Goal: Task Accomplishment & Management: Manage account settings

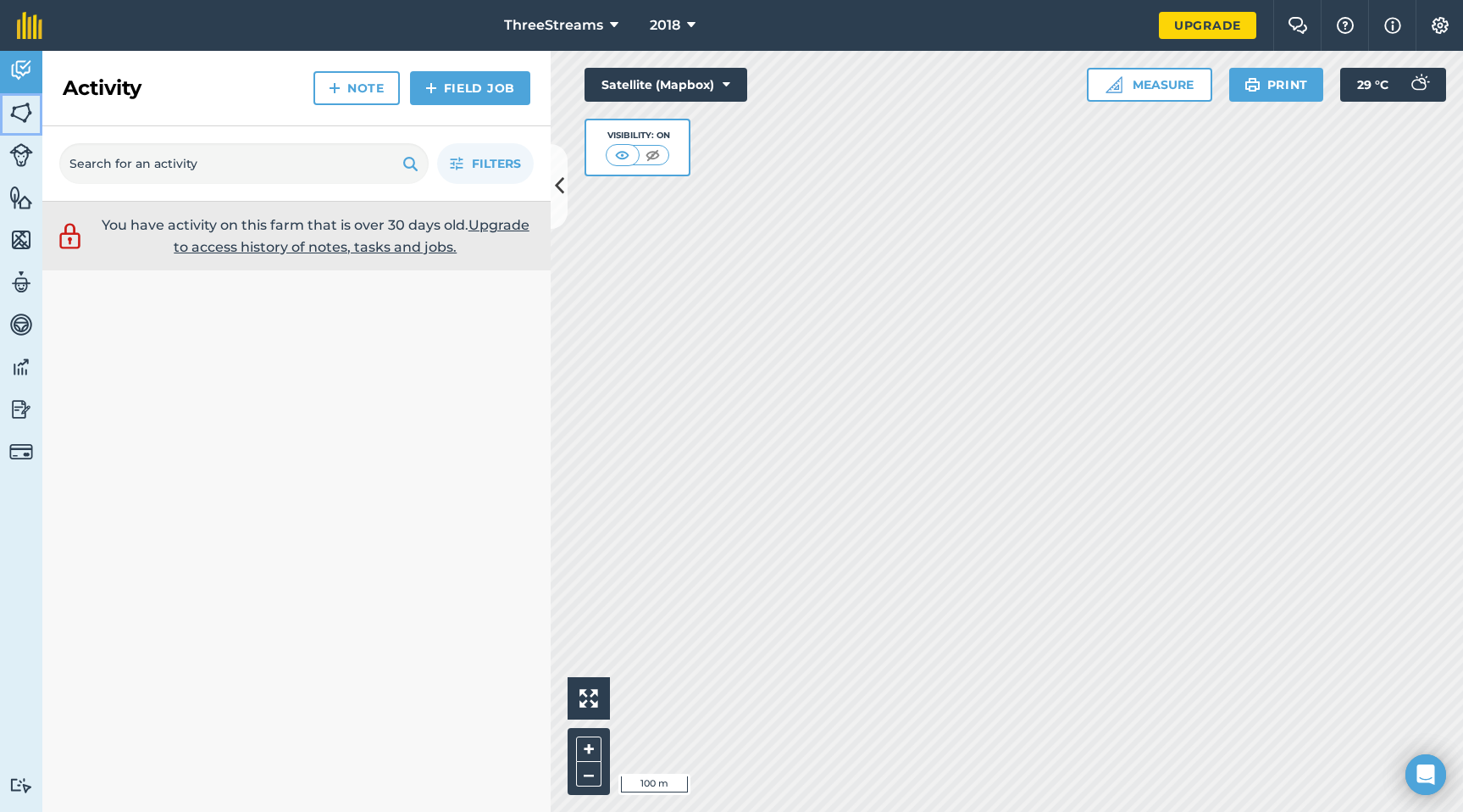
click at [31, 107] on img at bounding box center [22, 113] width 24 height 26
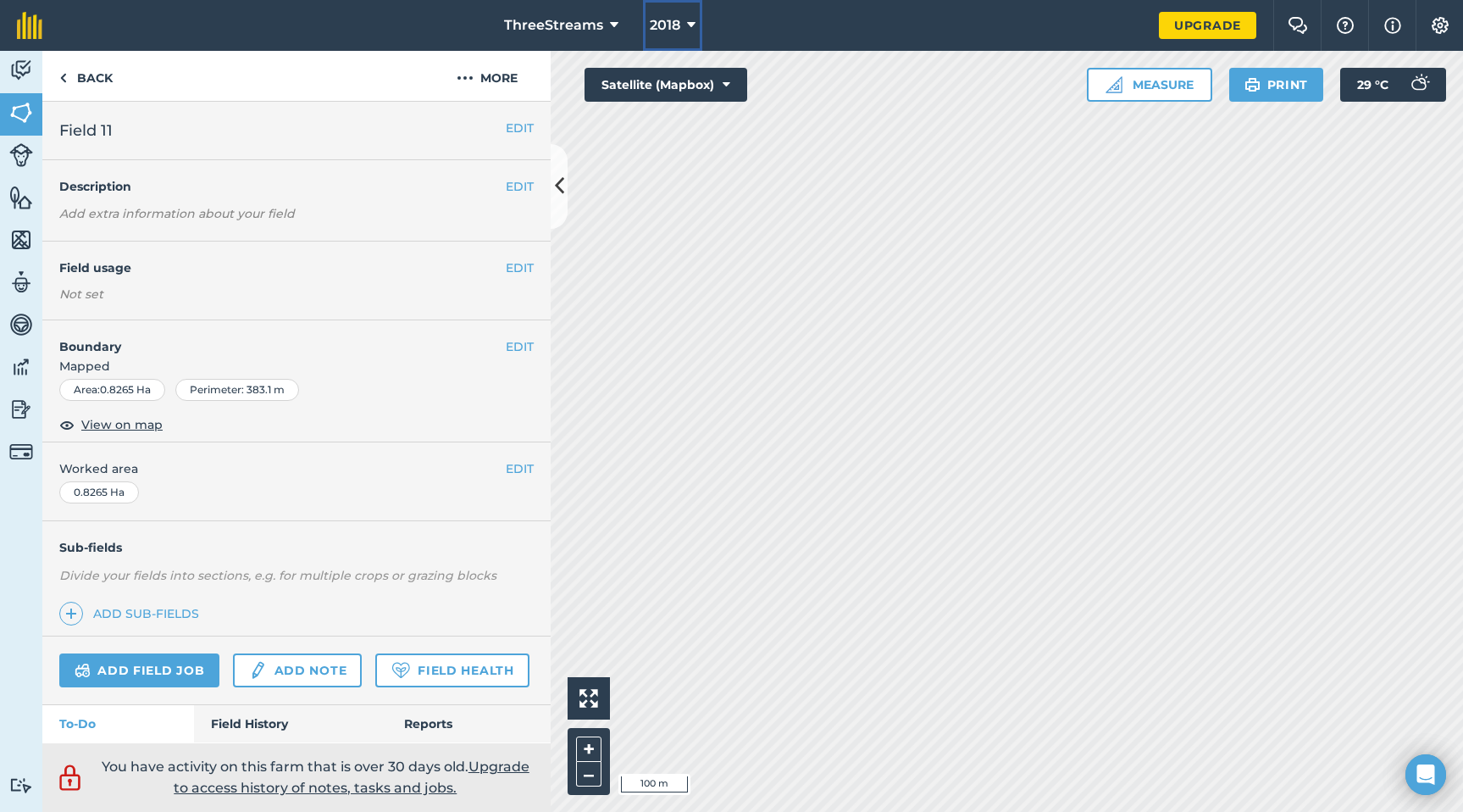
click at [689, 27] on icon at bounding box center [691, 26] width 9 height 21
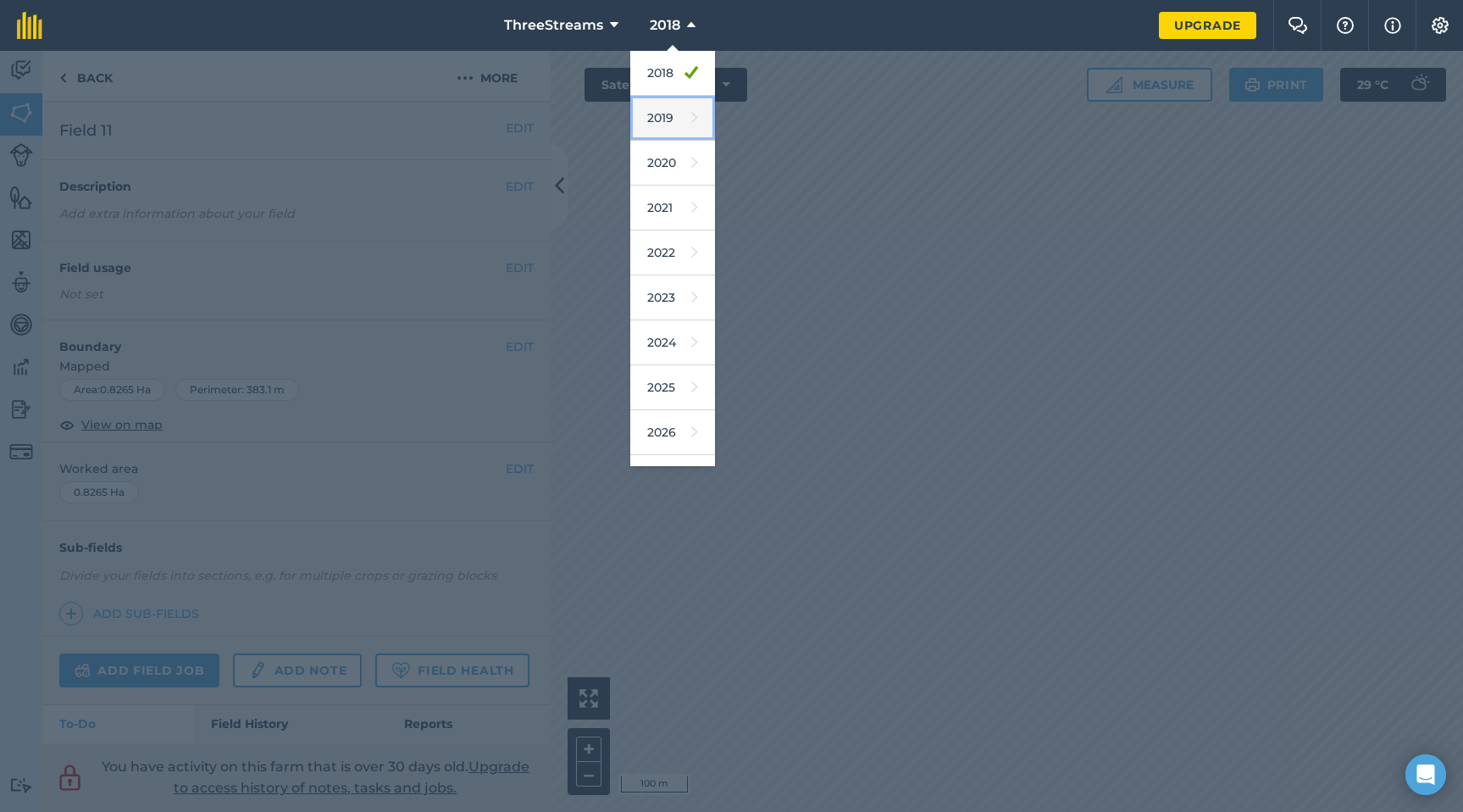
click at [666, 118] on link "2019" at bounding box center [673, 118] width 84 height 45
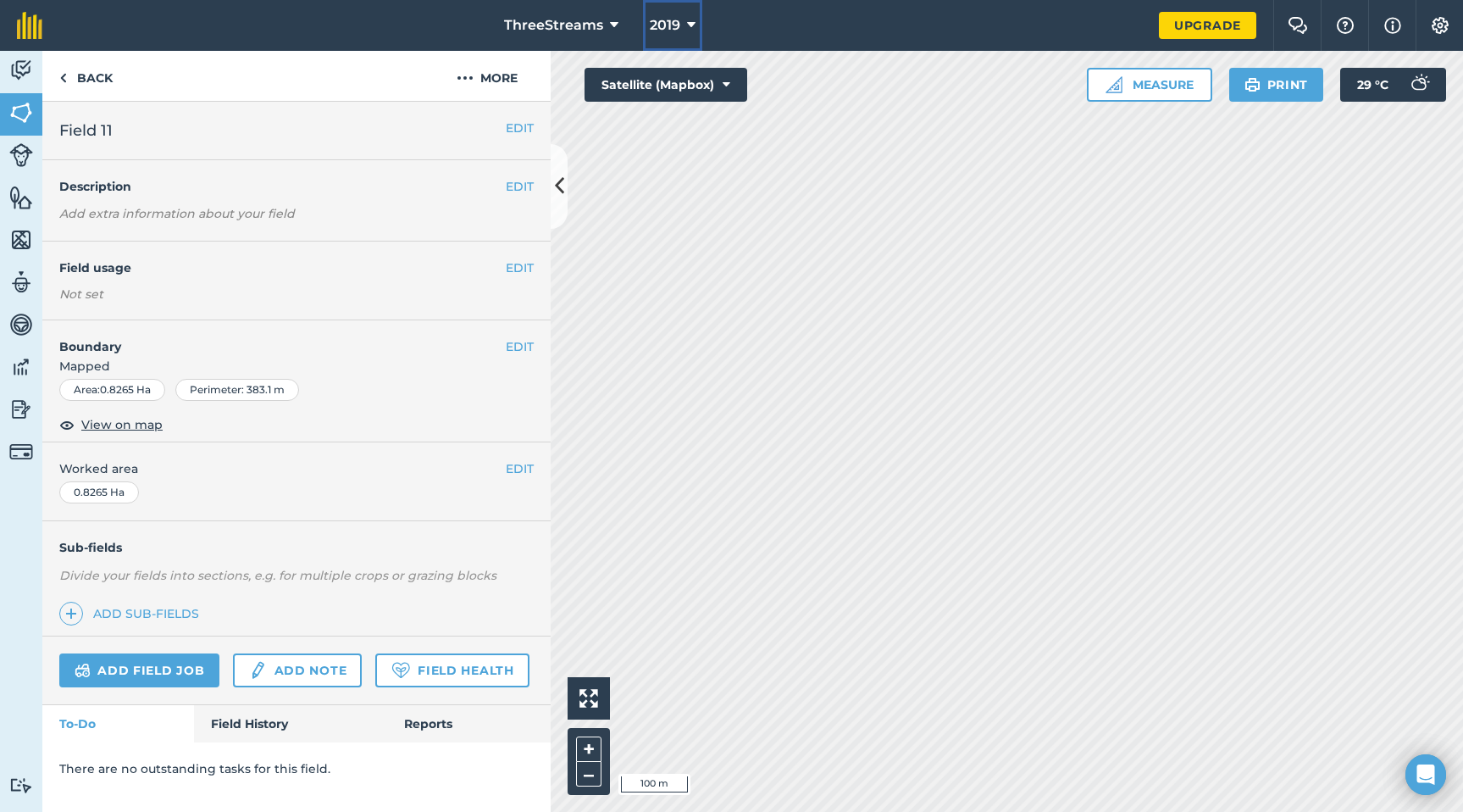
click at [687, 33] on icon at bounding box center [691, 26] width 9 height 21
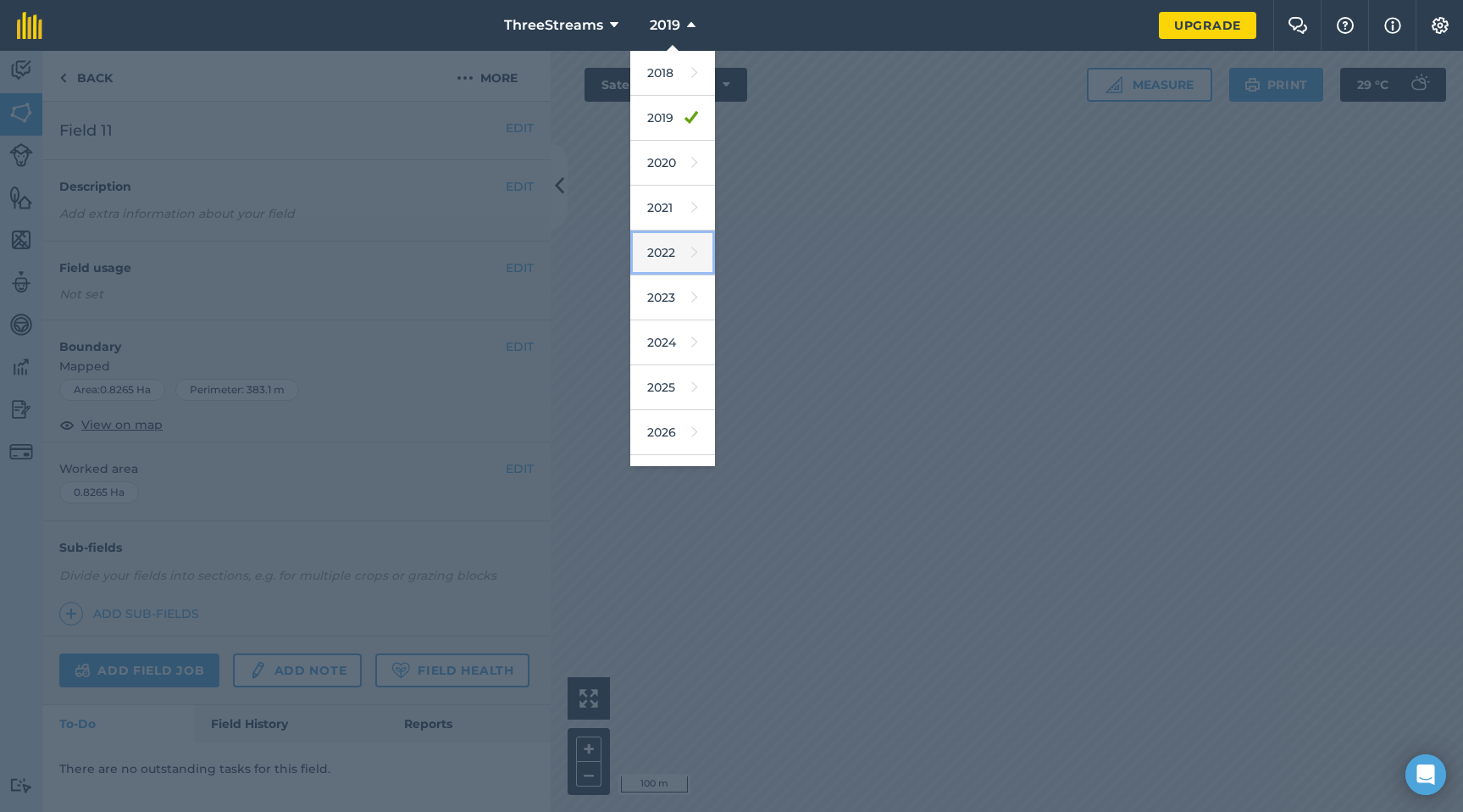
click at [660, 258] on link "2022" at bounding box center [673, 253] width 84 height 45
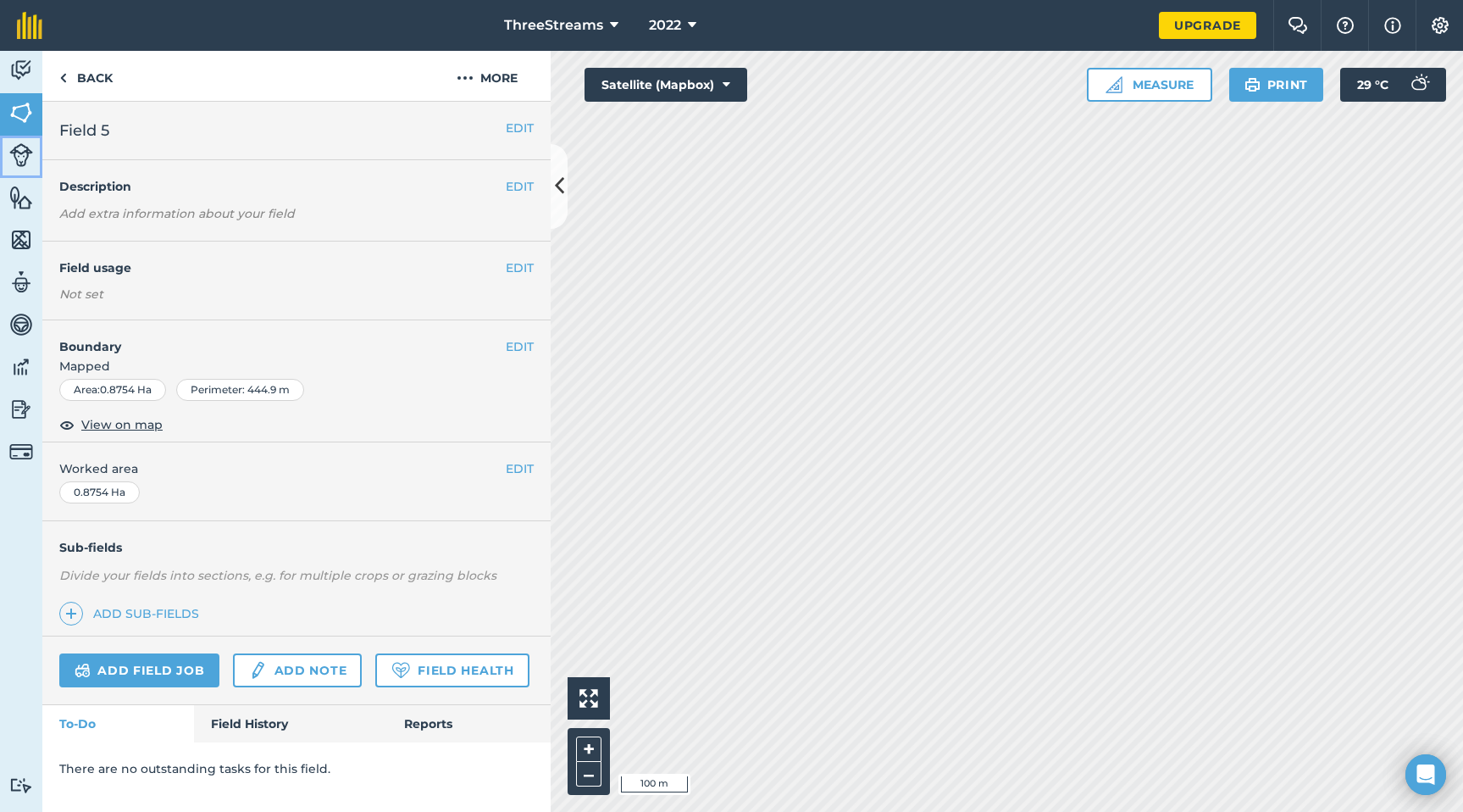
click at [27, 156] on img at bounding box center [22, 155] width 24 height 24
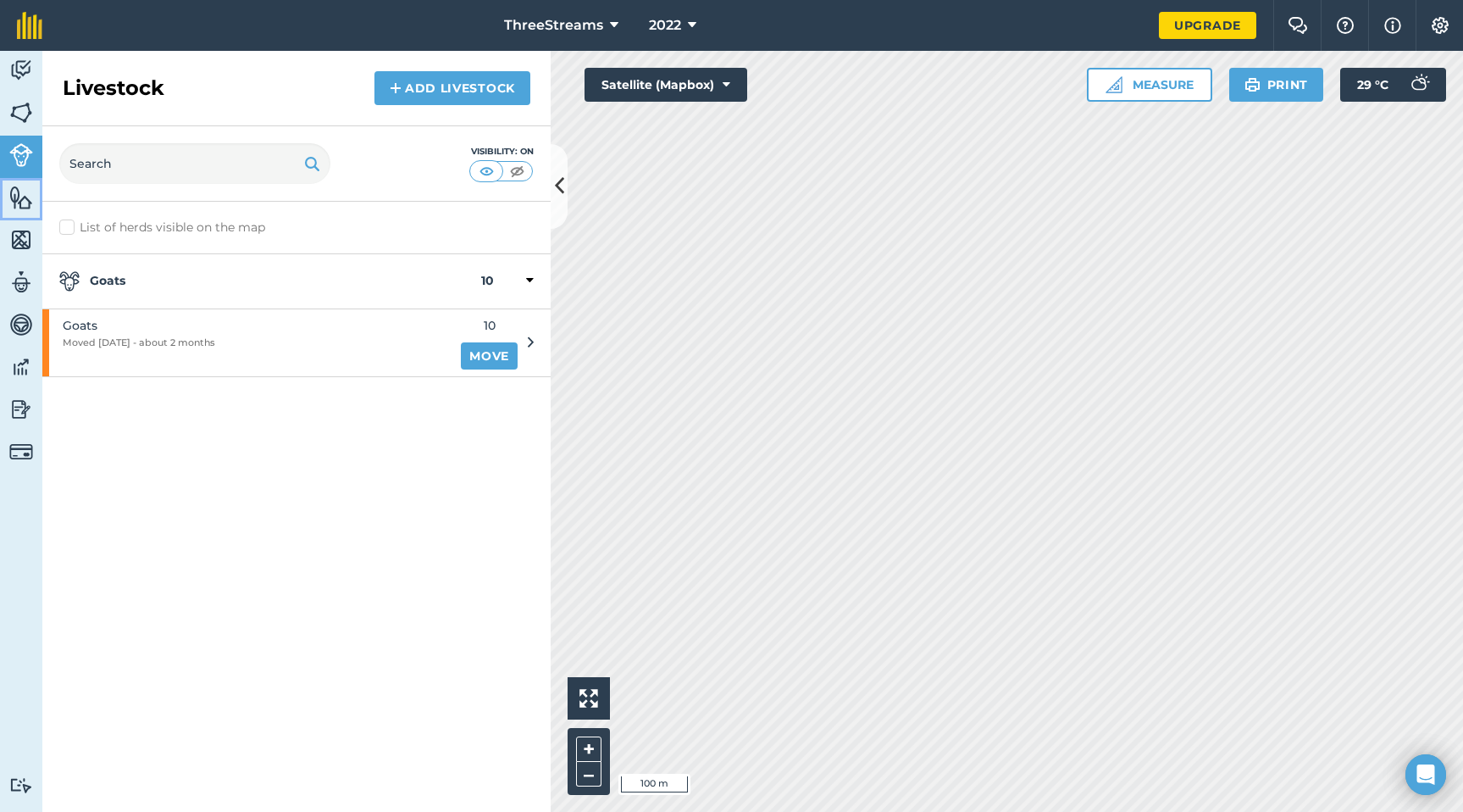
click at [27, 185] on img at bounding box center [22, 198] width 24 height 26
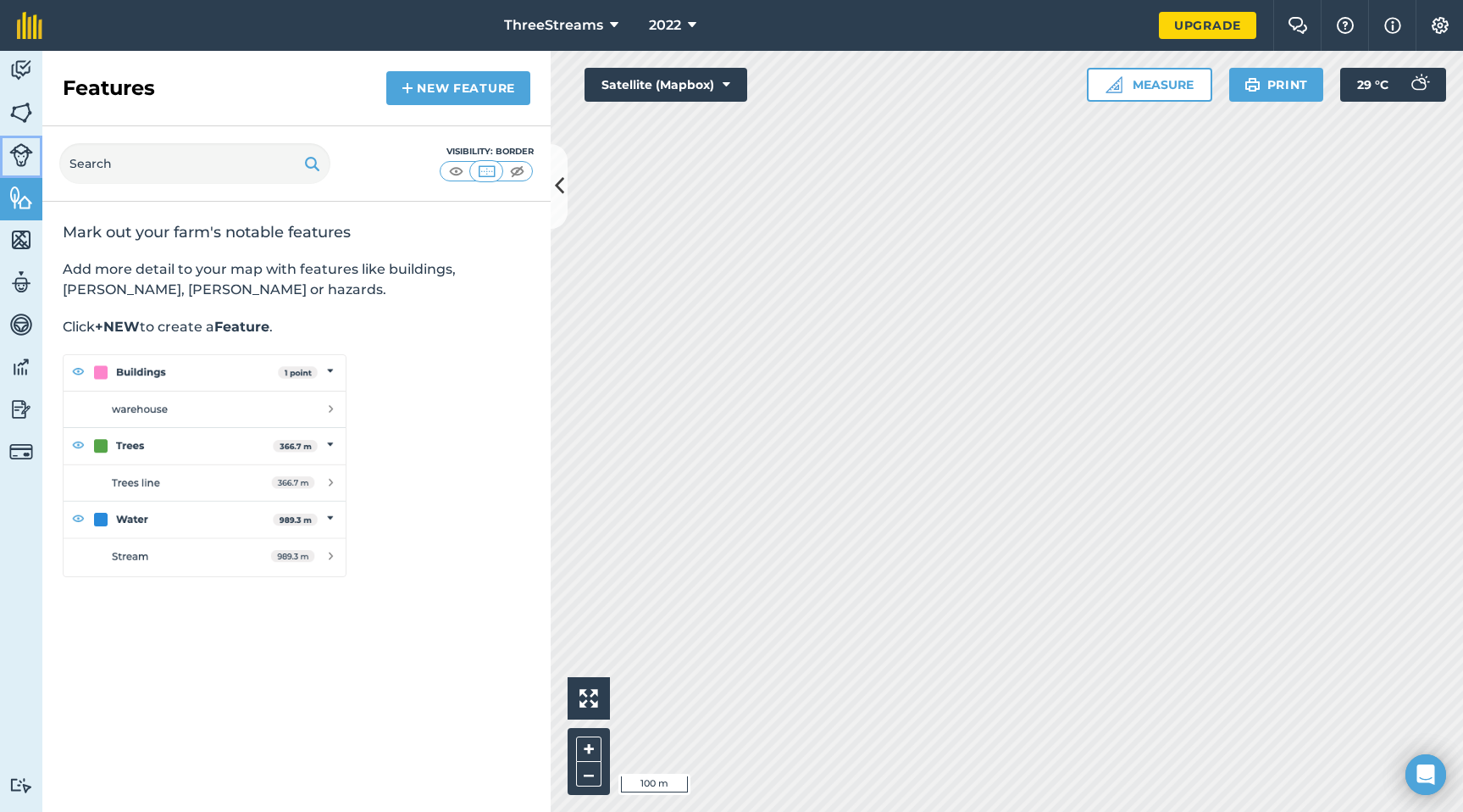
click at [31, 150] on img at bounding box center [22, 155] width 24 height 24
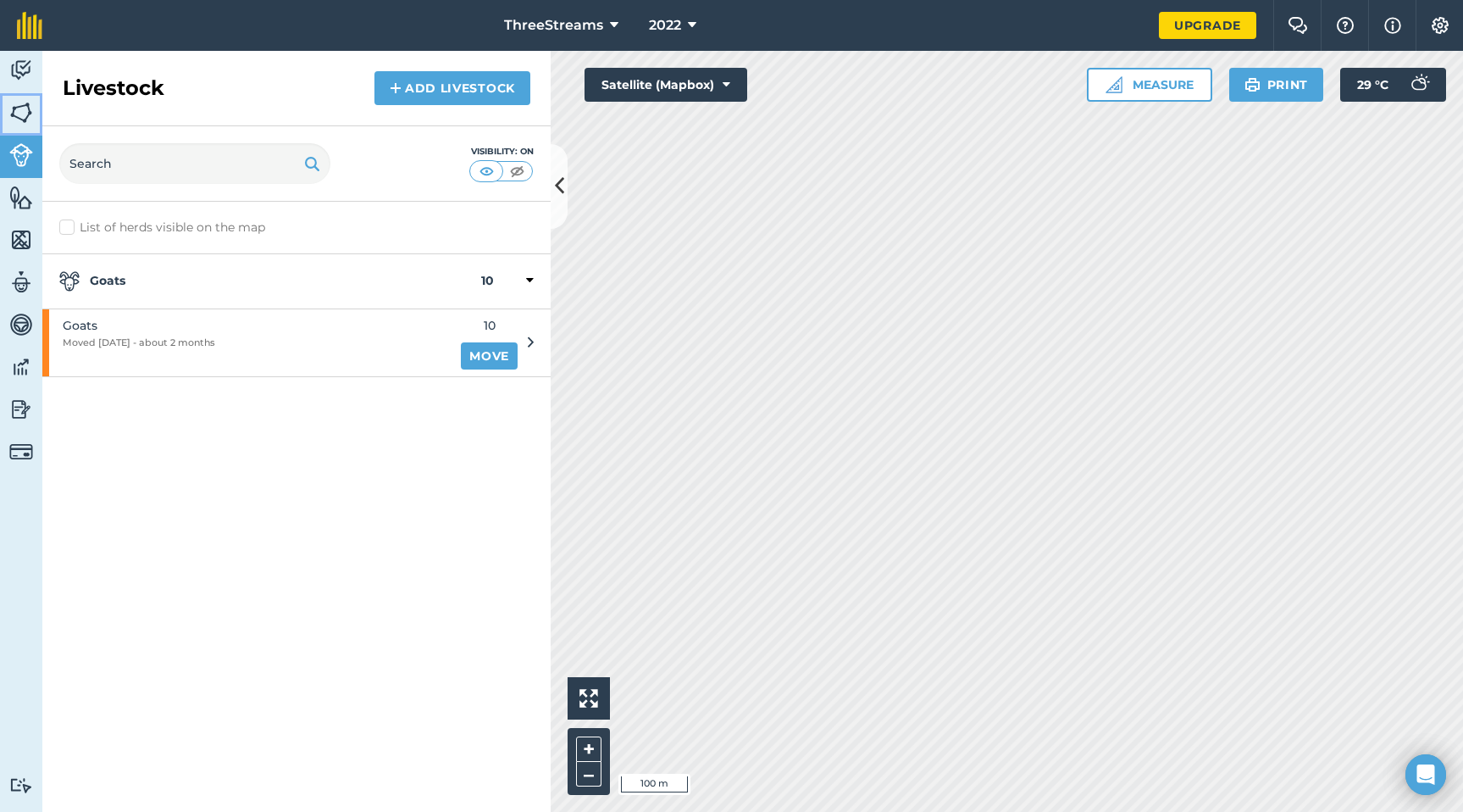
click at [29, 114] on img at bounding box center [22, 113] width 24 height 26
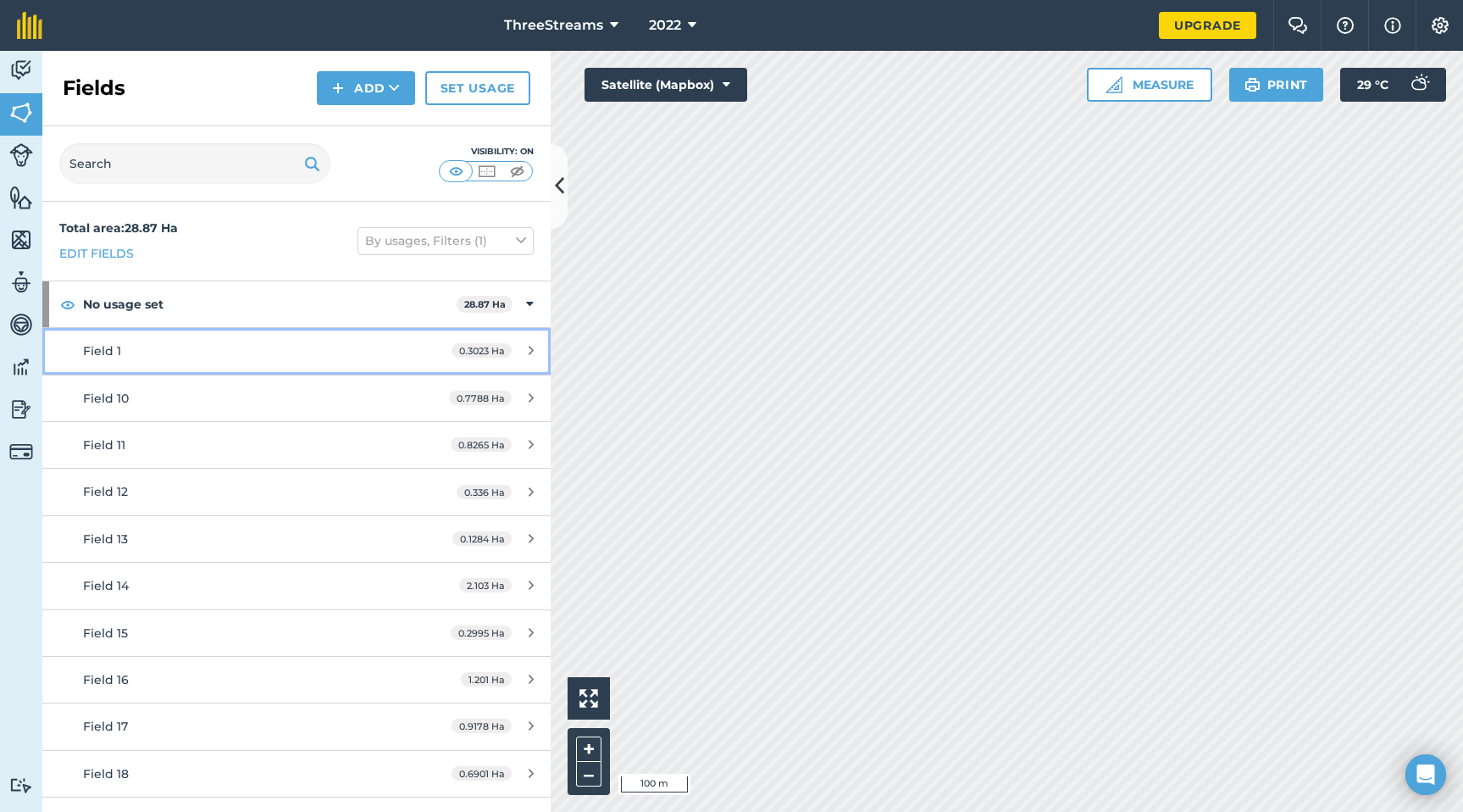
click at [331, 346] on div "Field 1" at bounding box center [242, 351] width 319 height 19
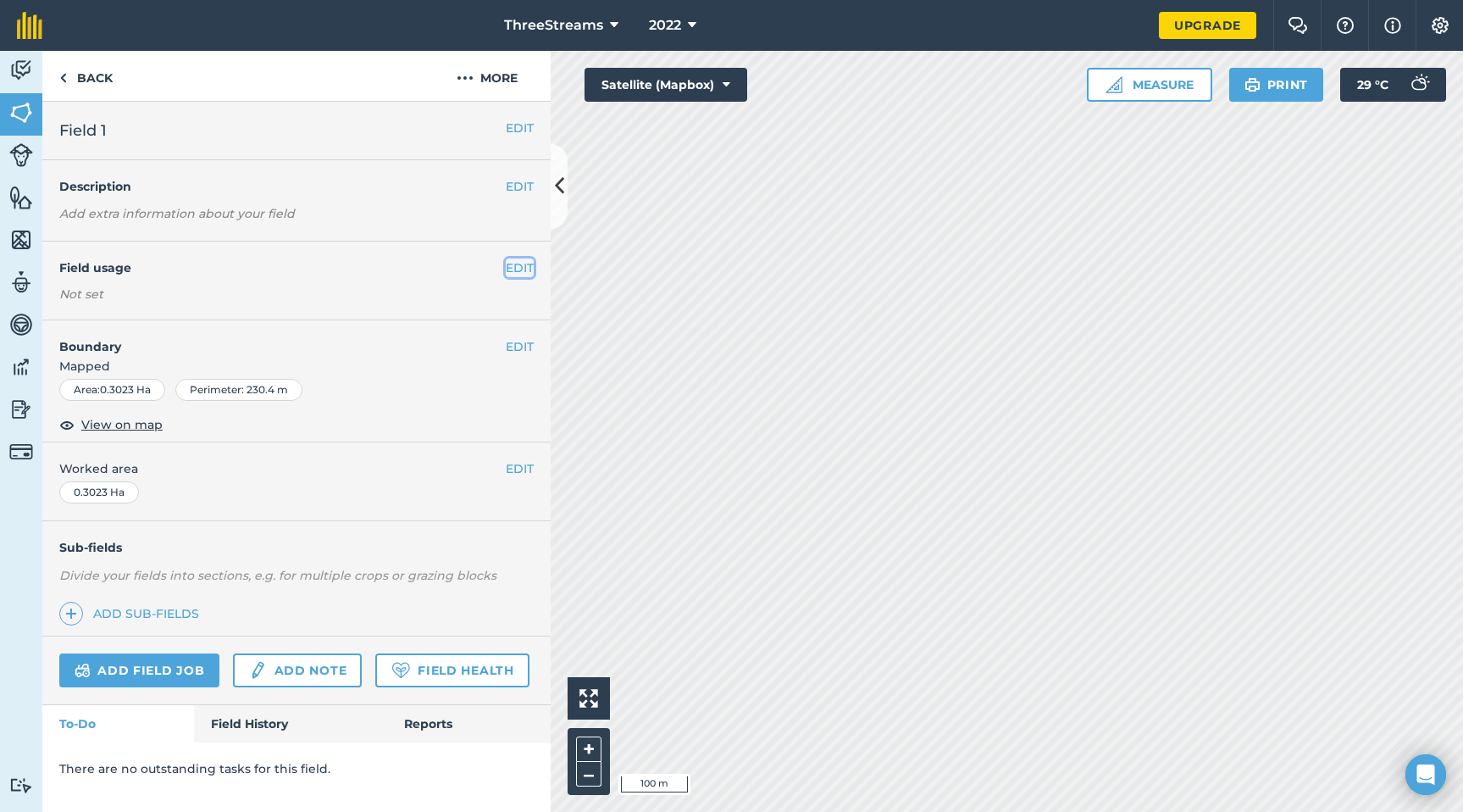
click at [524, 264] on button "EDIT" at bounding box center [519, 268] width 28 height 19
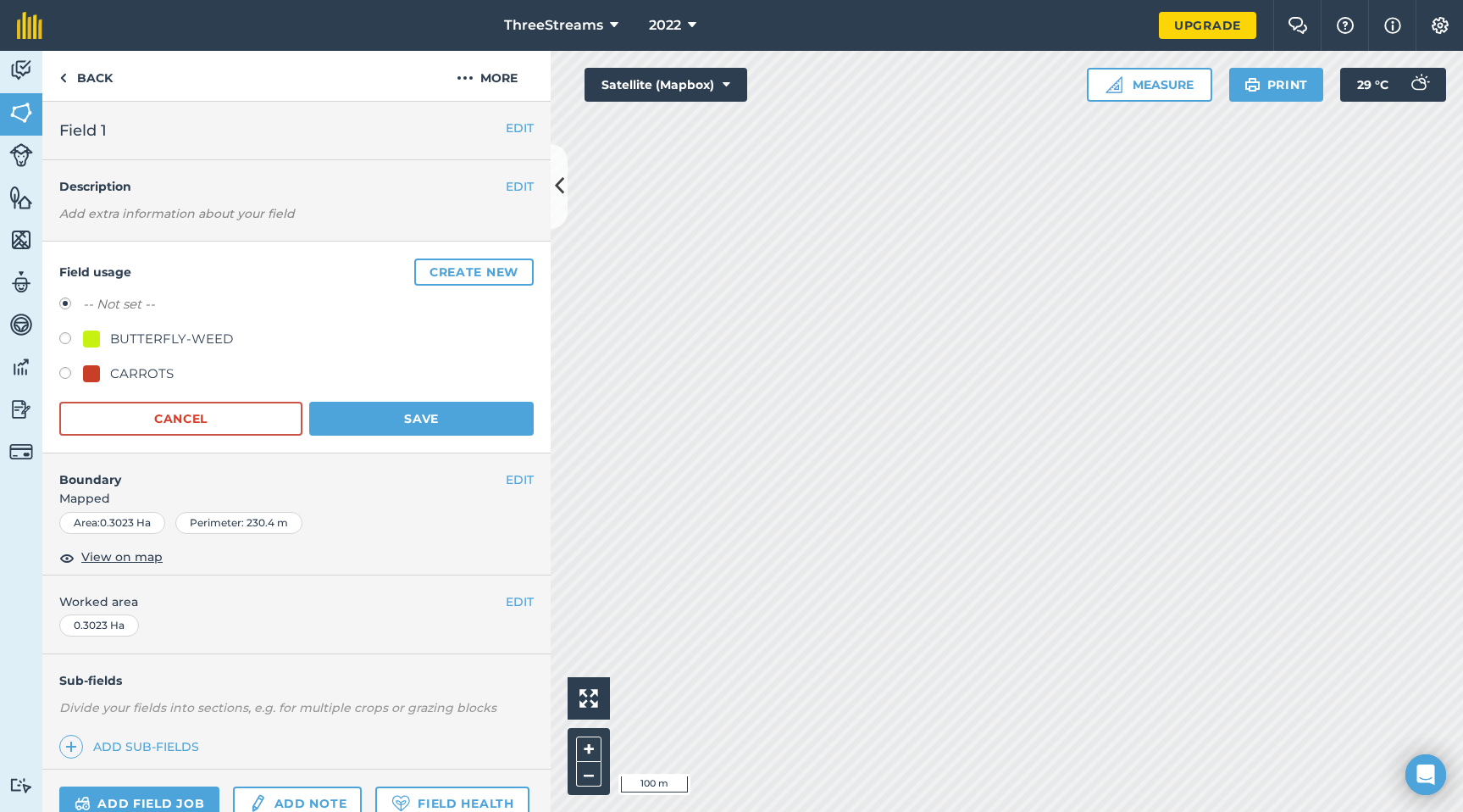
click at [128, 371] on div "CARROTS" at bounding box center [142, 374] width 64 height 21
radio input "true"
radio input "false"
click at [370, 418] on button "Save" at bounding box center [421, 418] width 225 height 34
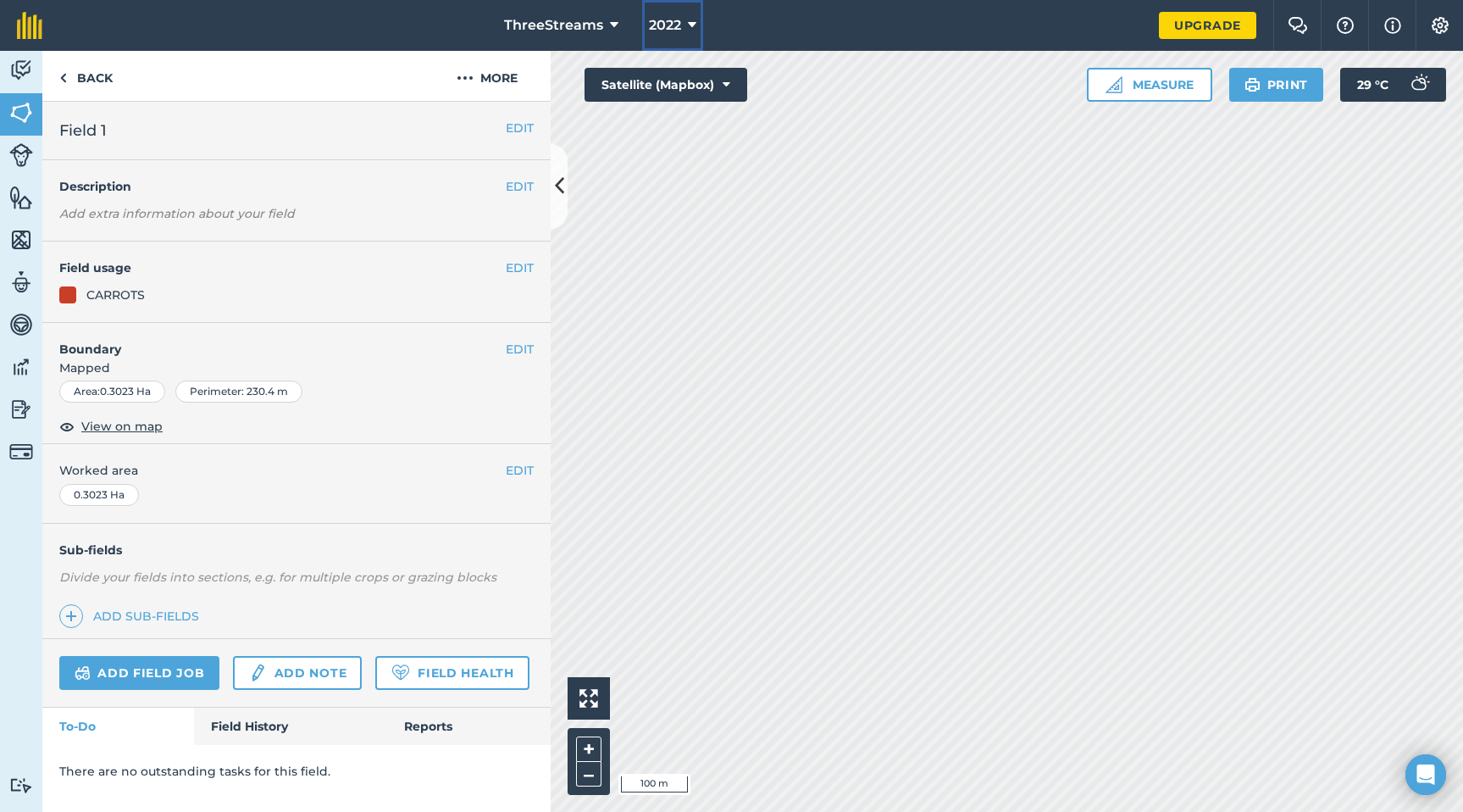
click at [675, 28] on span "2022" at bounding box center [665, 26] width 32 height 21
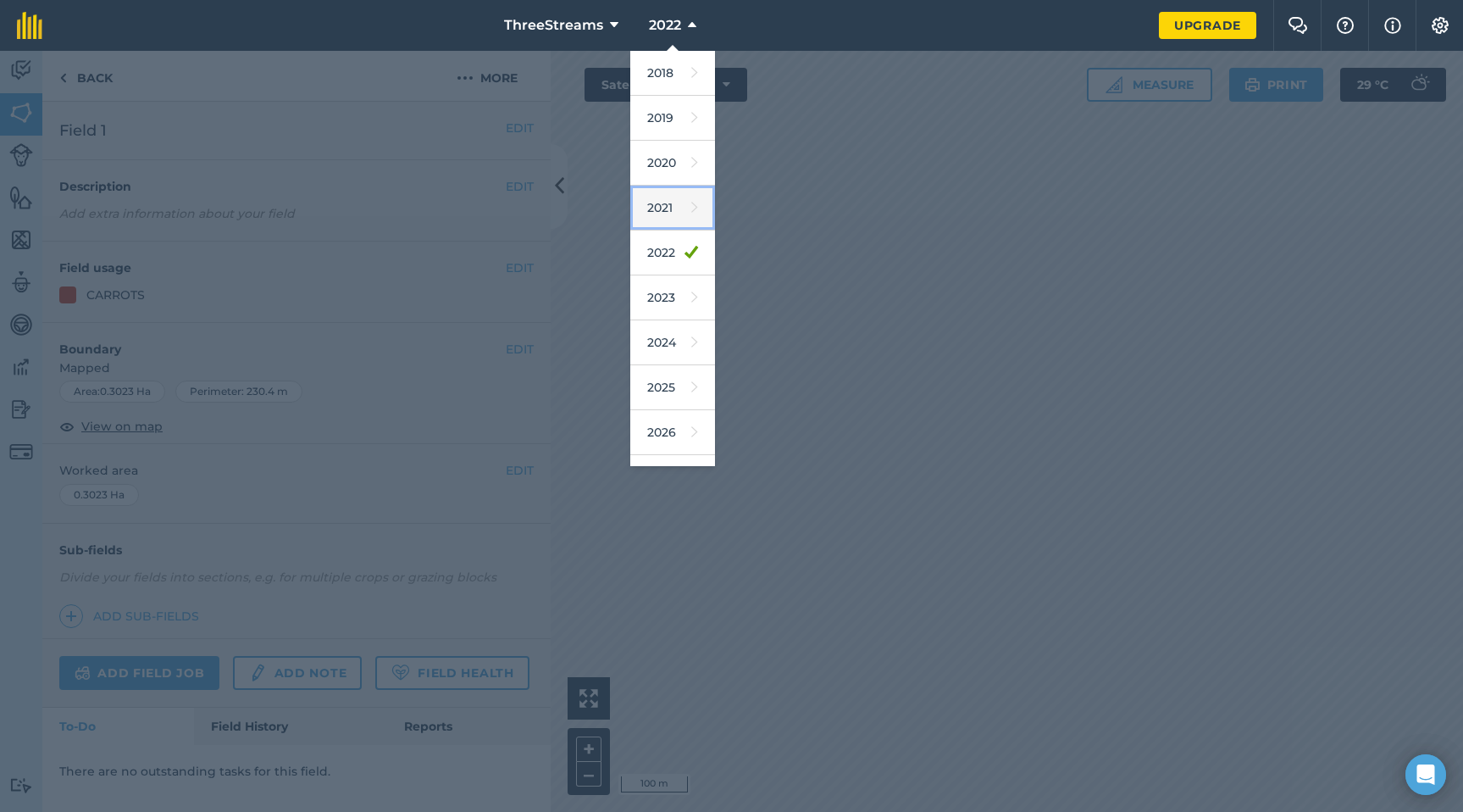
click at [665, 200] on link "2021" at bounding box center [673, 208] width 84 height 45
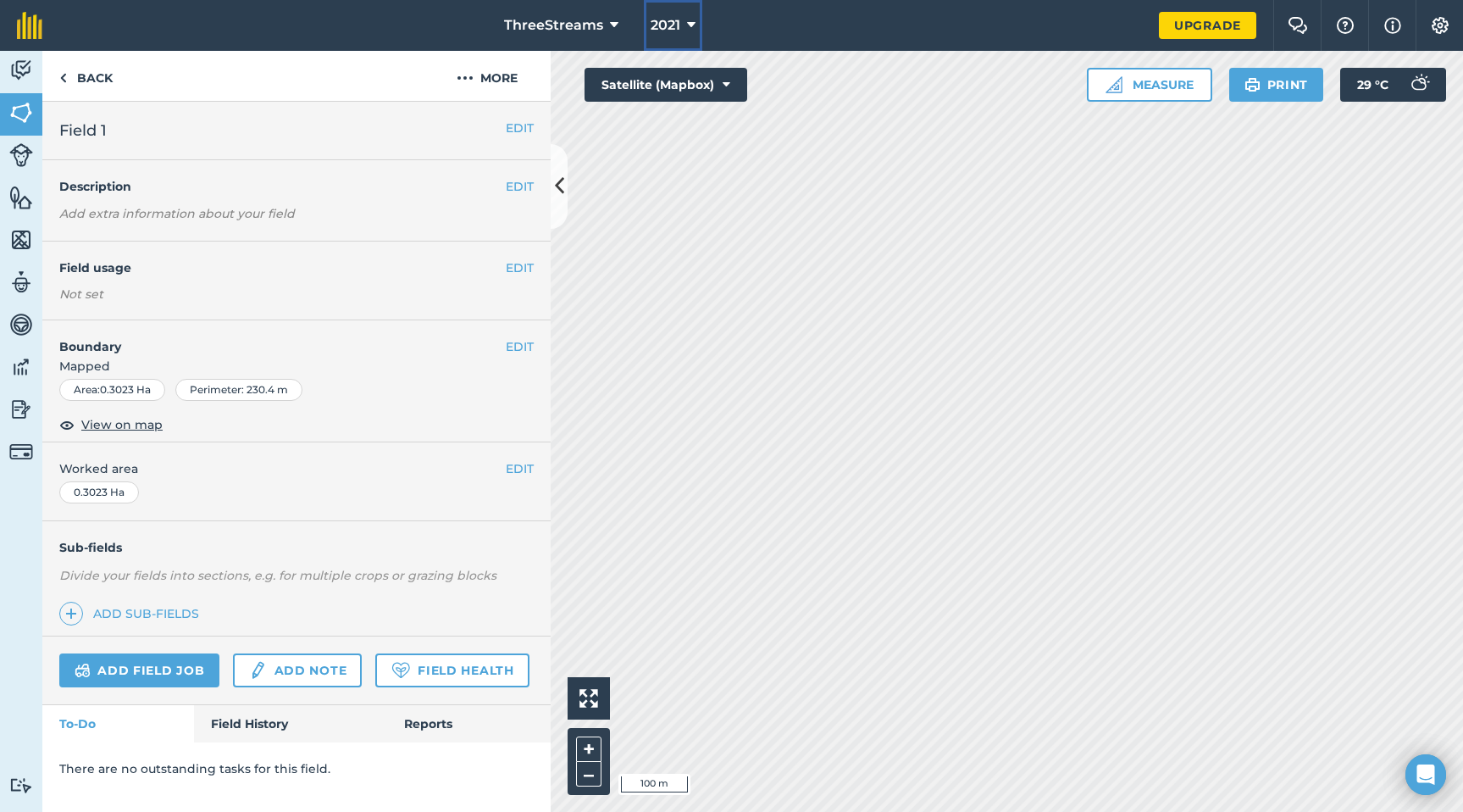
click at [677, 15] on button "2021" at bounding box center [673, 25] width 59 height 51
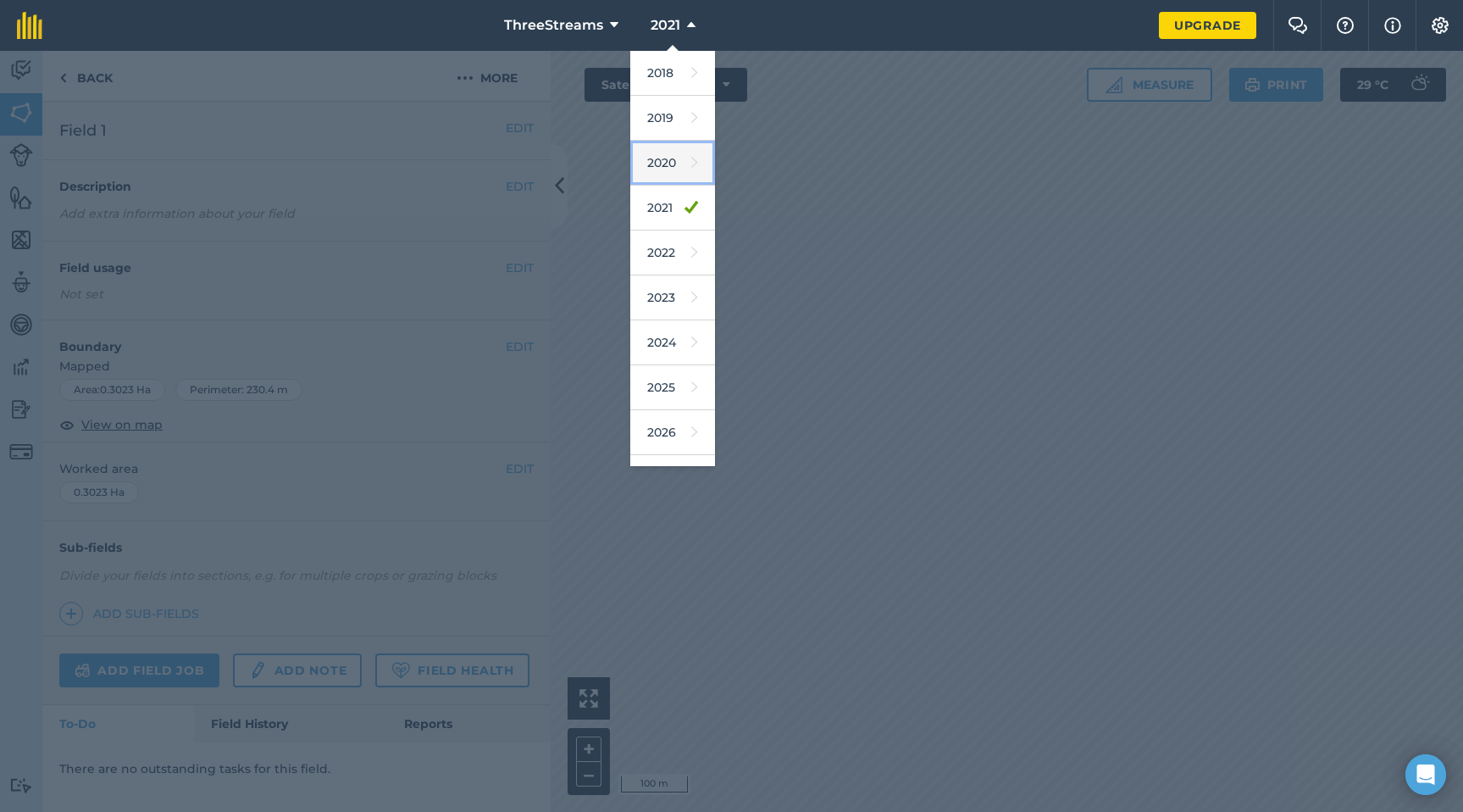
click at [654, 155] on link "2020" at bounding box center [673, 163] width 84 height 45
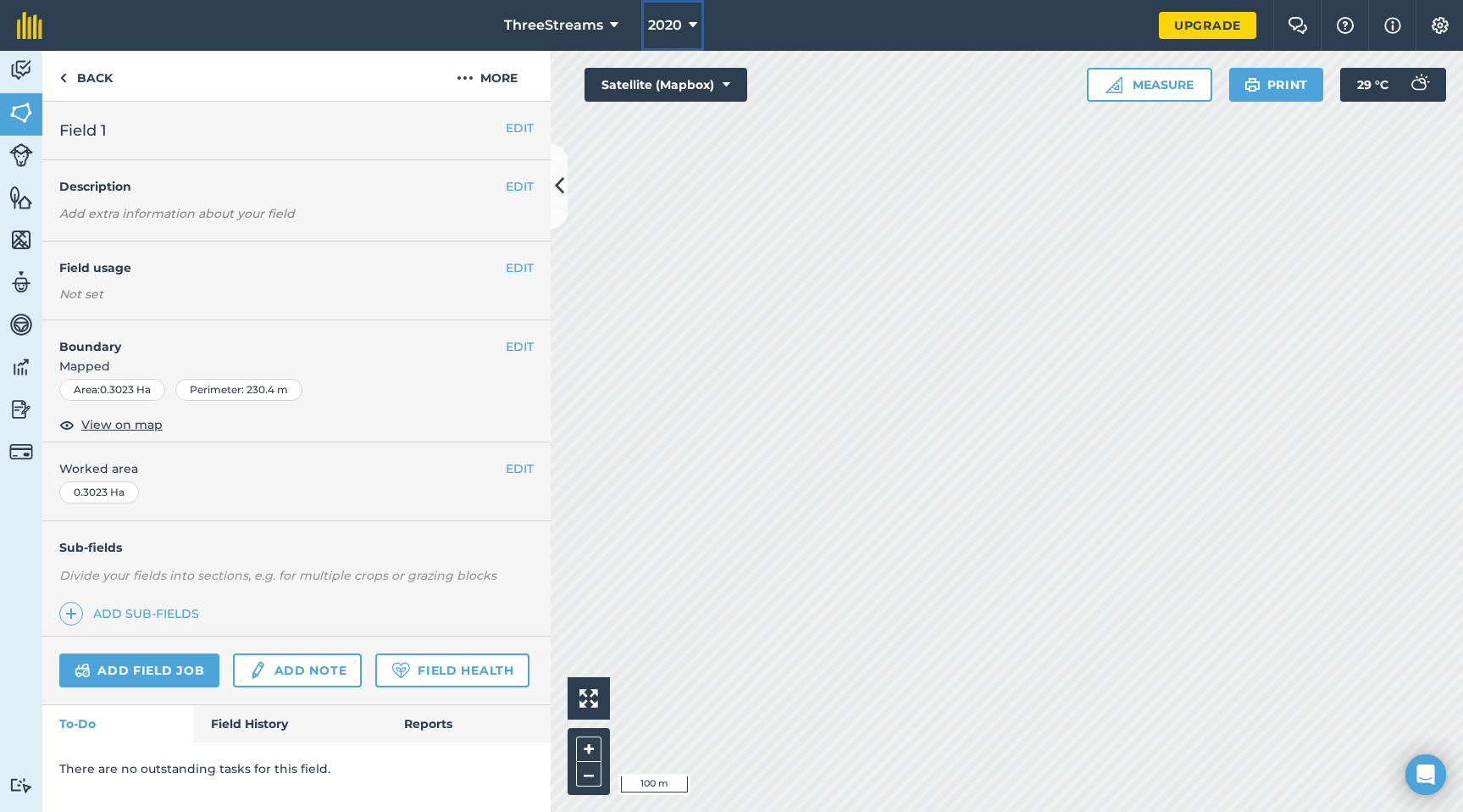
click at [679, 29] on span "2020" at bounding box center [665, 26] width 34 height 21
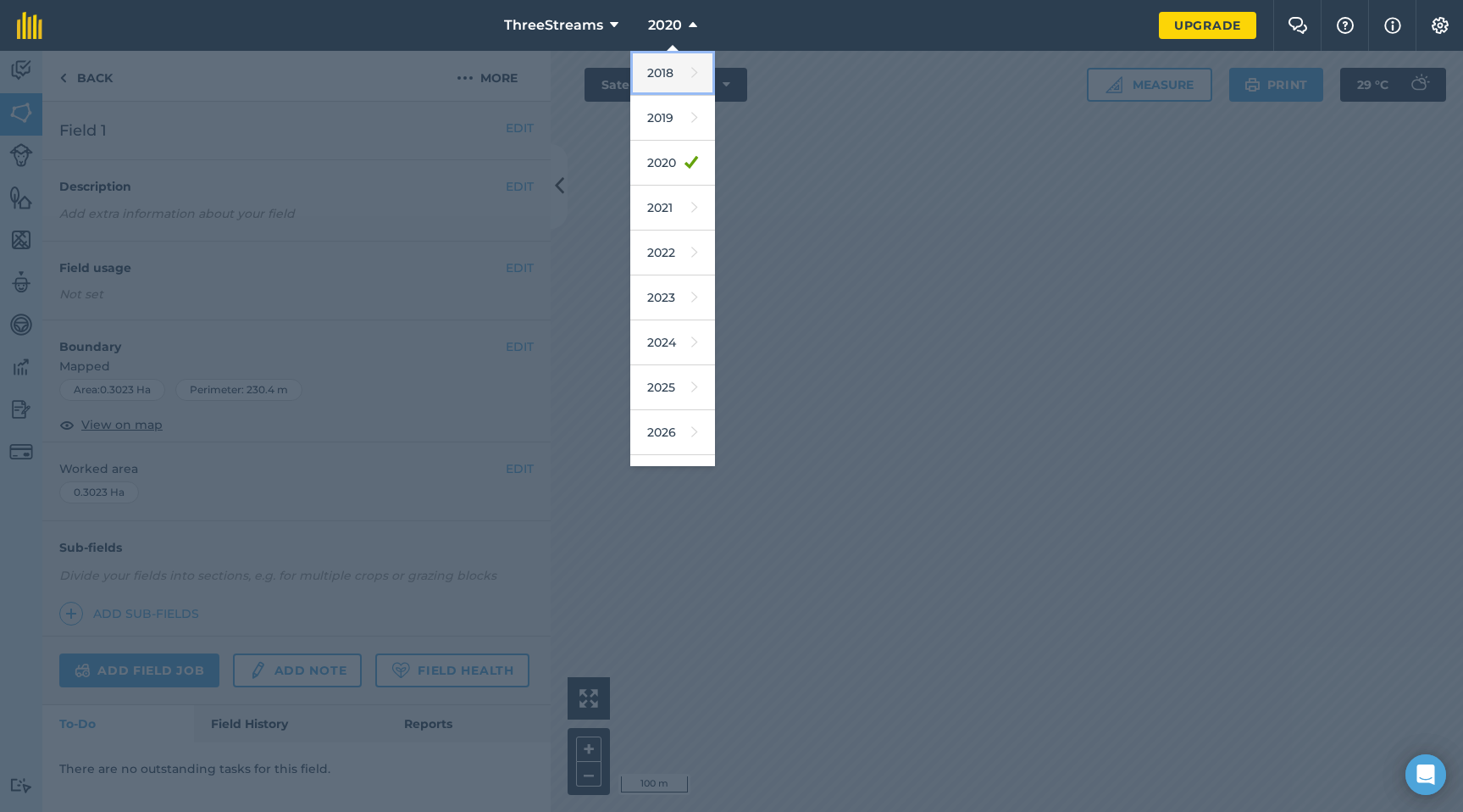
click at [675, 78] on link "2018" at bounding box center [673, 73] width 84 height 45
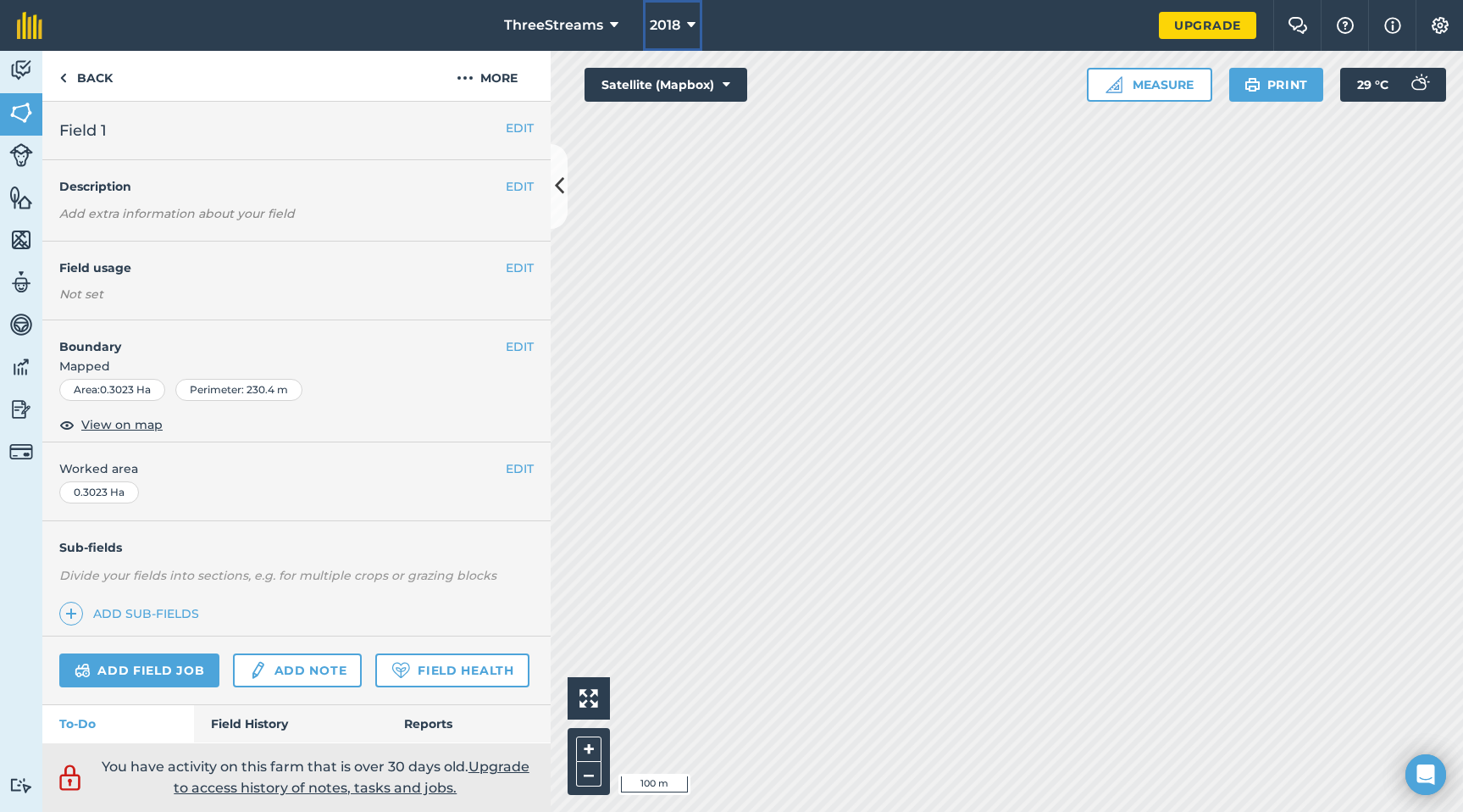
click at [676, 32] on span "2018" at bounding box center [665, 26] width 30 height 21
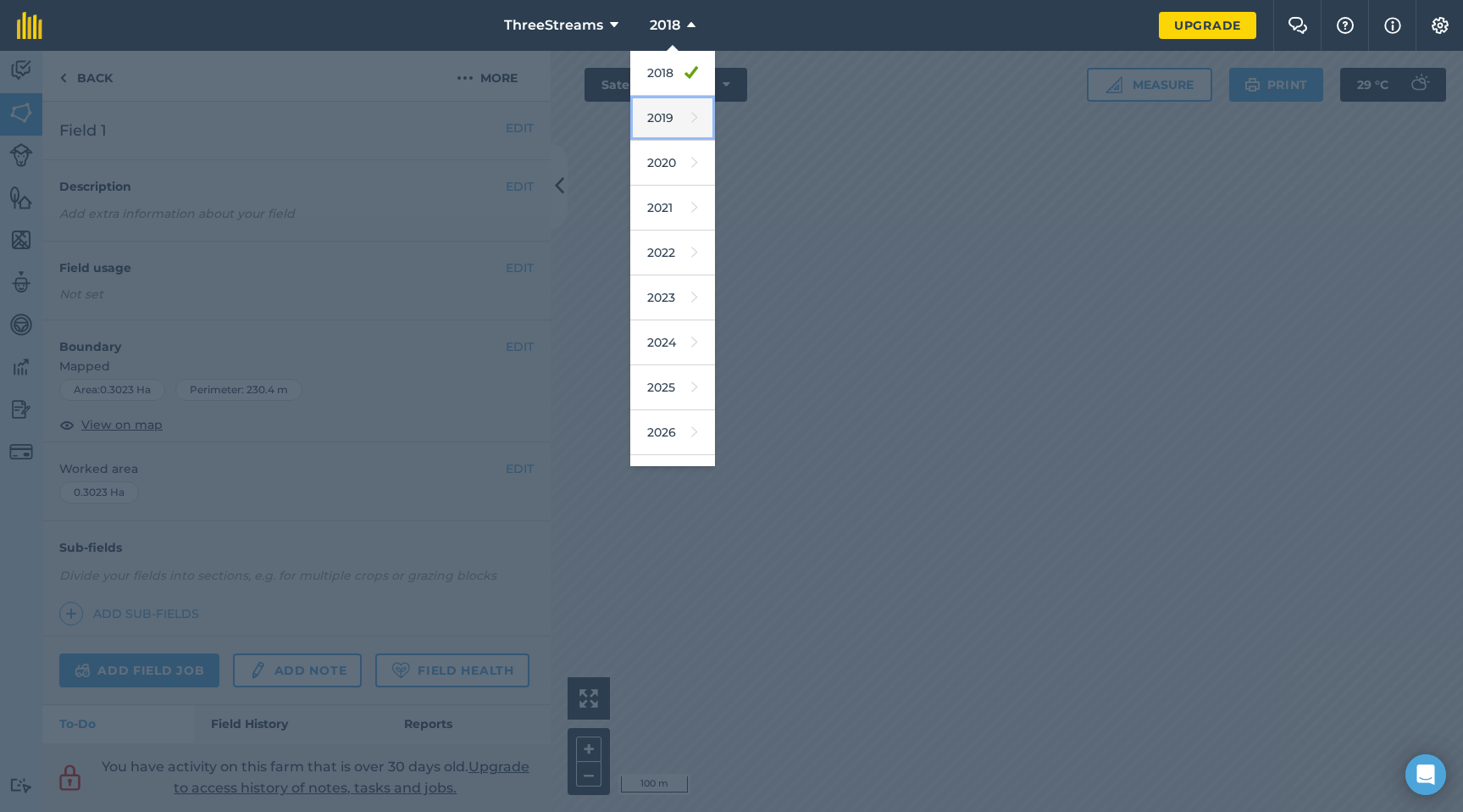
click at [674, 111] on link "2019" at bounding box center [673, 118] width 84 height 45
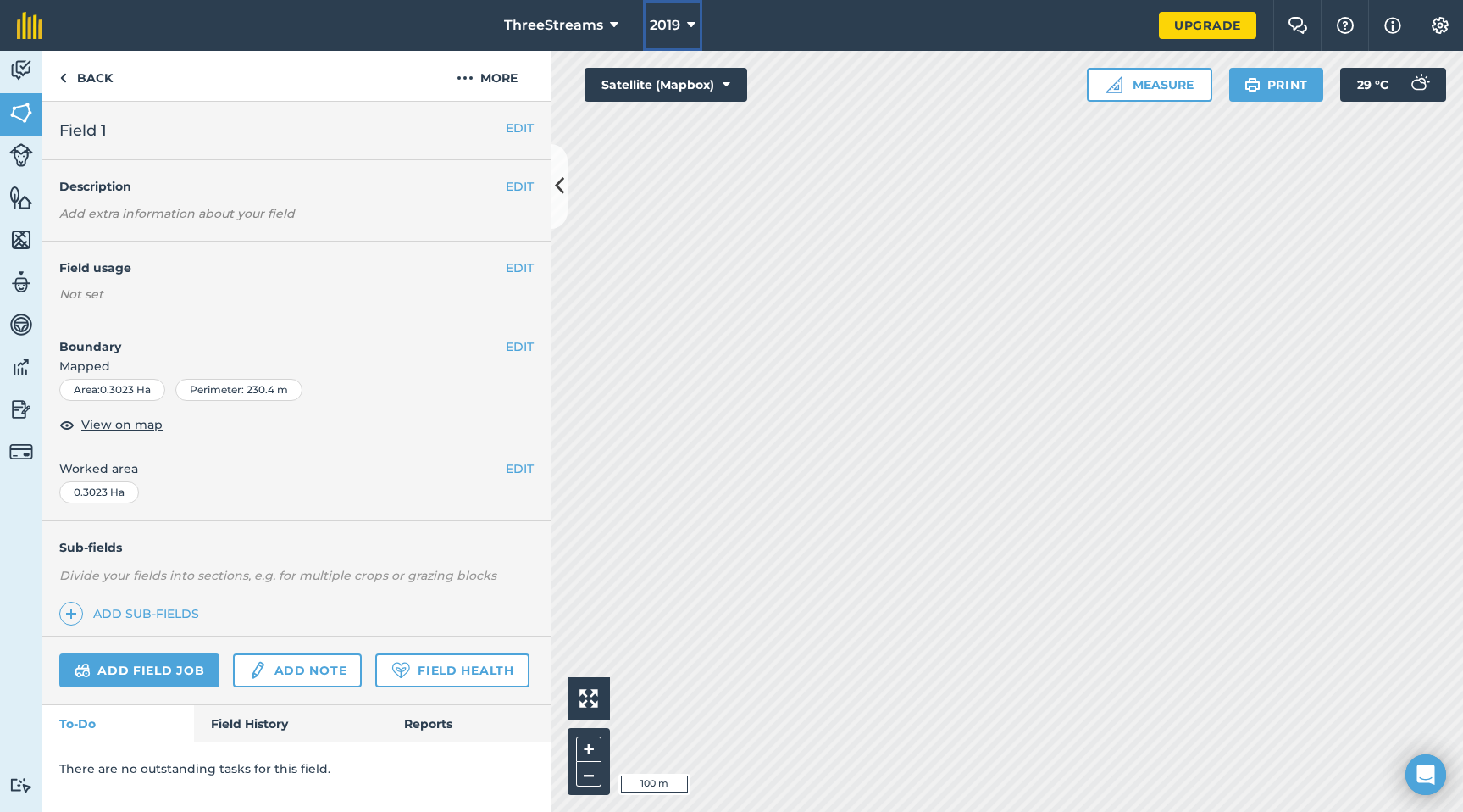
click at [680, 27] on button "2019" at bounding box center [673, 25] width 59 height 51
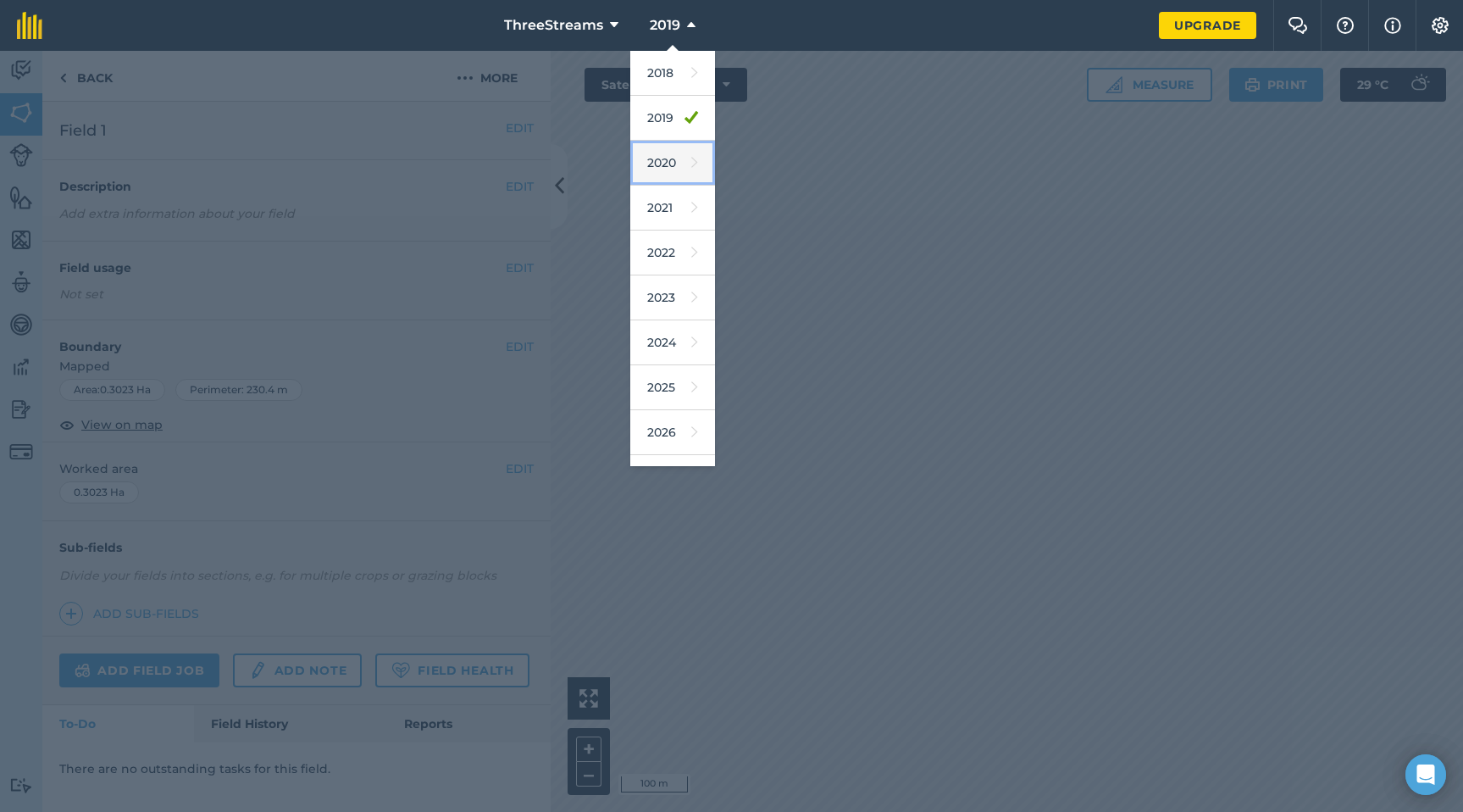
click at [669, 152] on link "2020" at bounding box center [673, 163] width 84 height 45
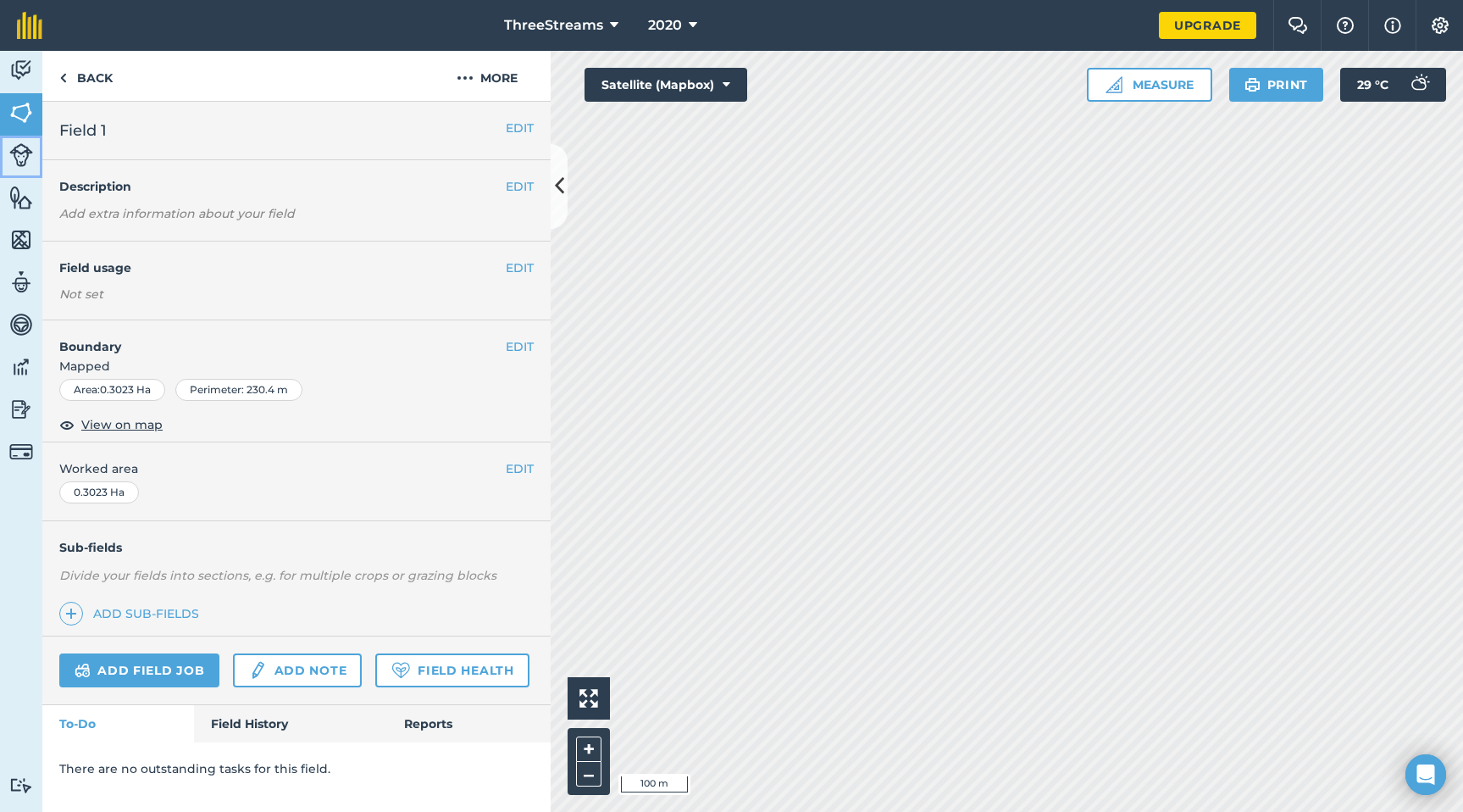
click at [23, 167] on link "Livestock" at bounding box center [21, 156] width 42 height 42
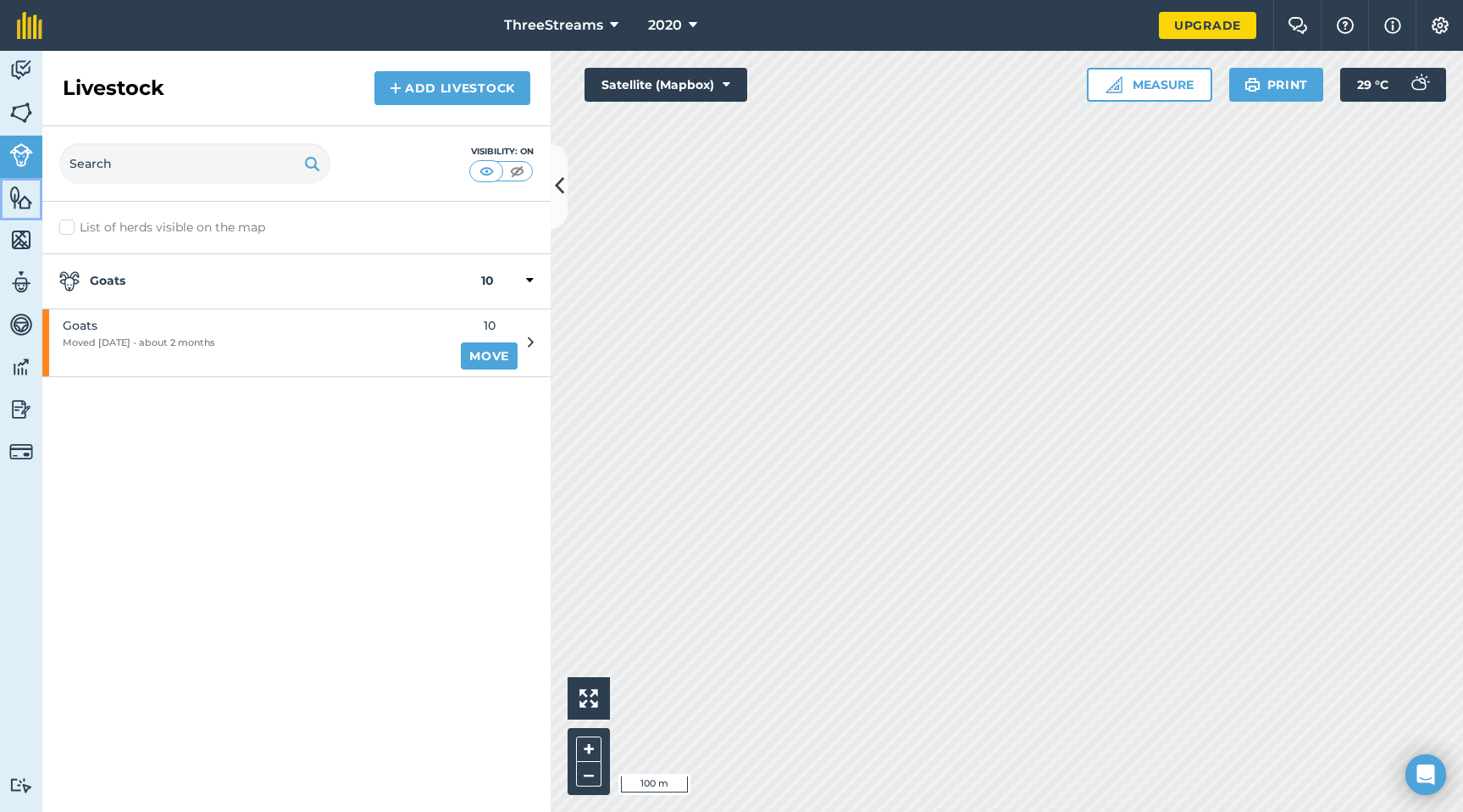
click at [20, 203] on img at bounding box center [22, 198] width 24 height 26
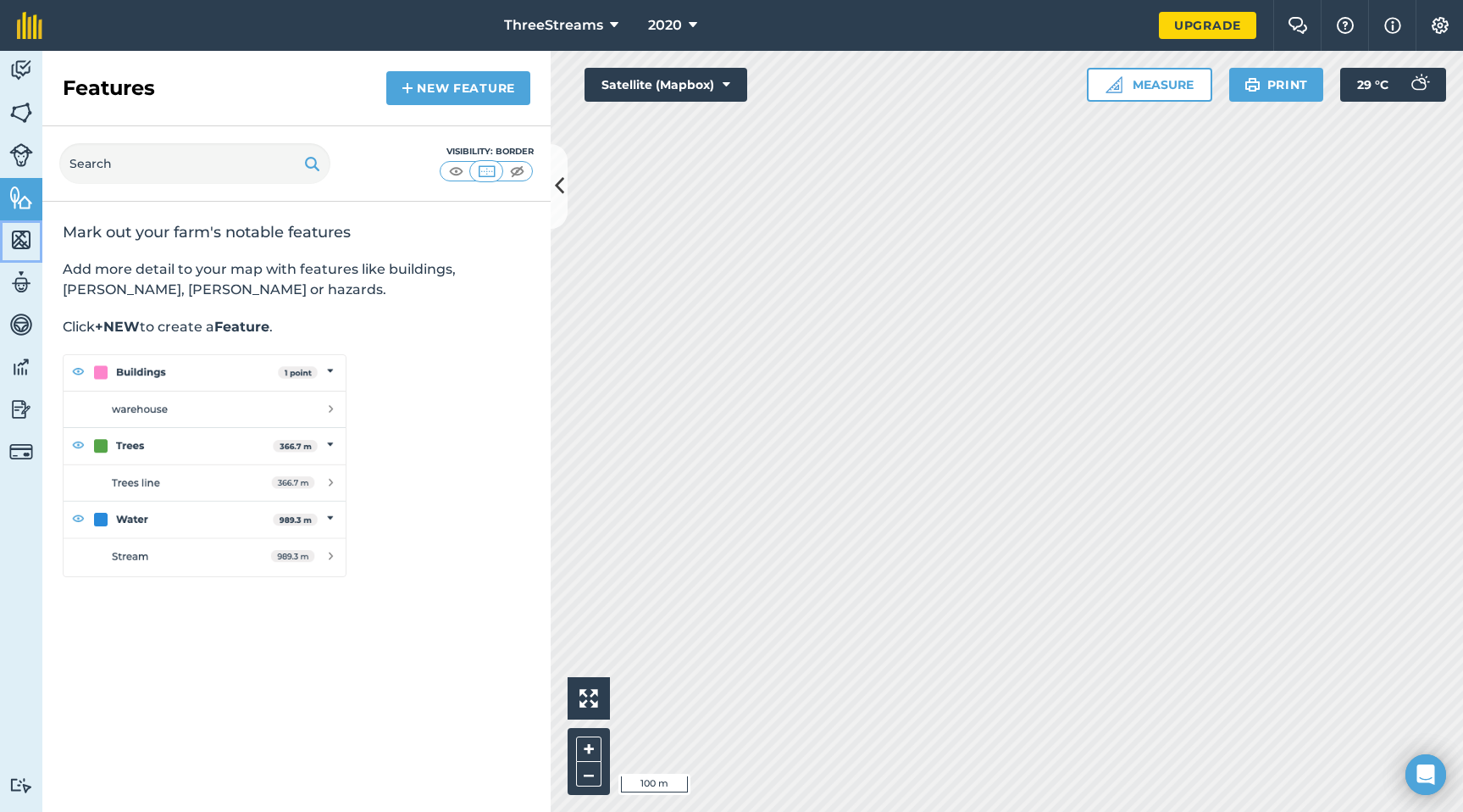
click at [20, 232] on img at bounding box center [22, 240] width 24 height 26
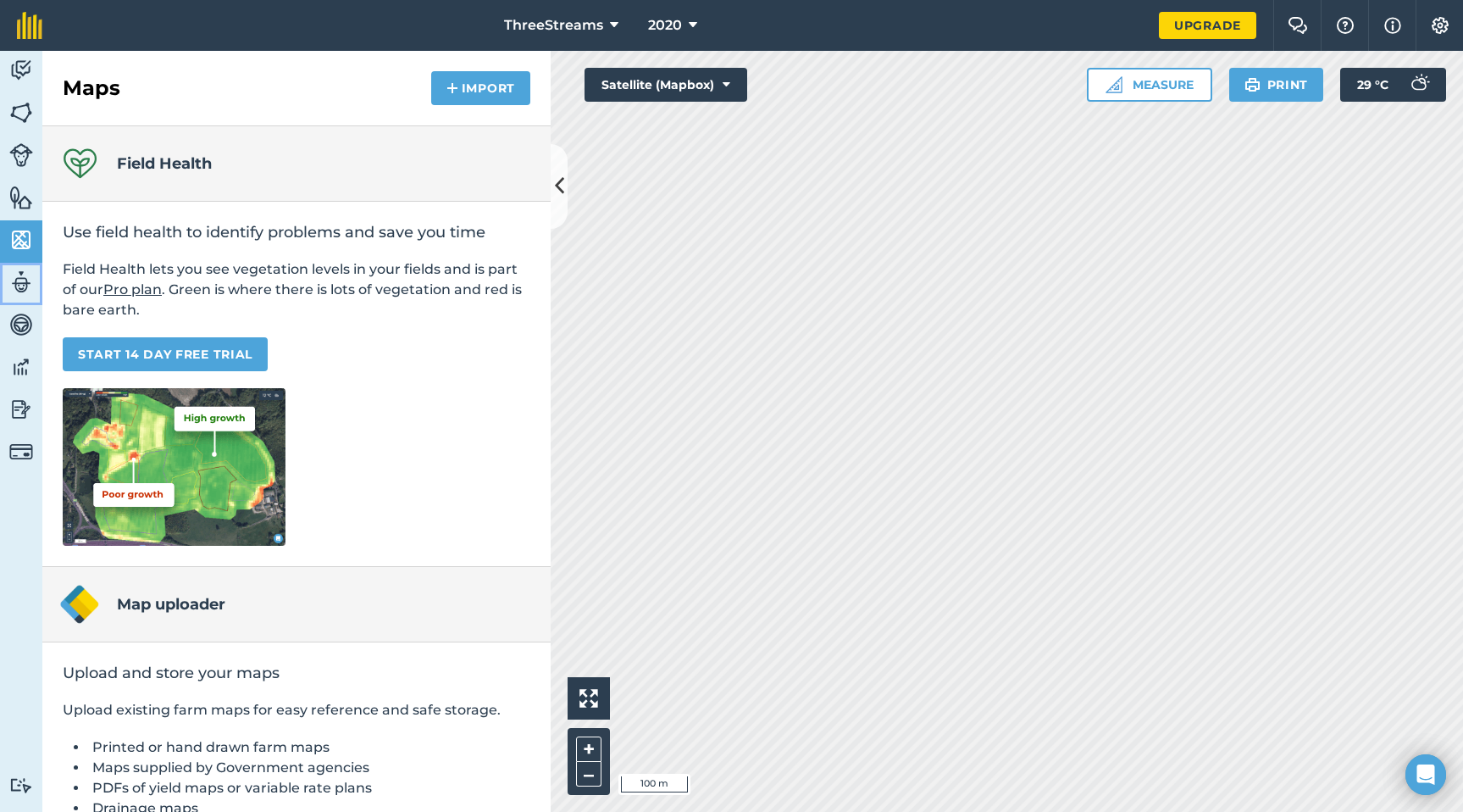
click at [19, 286] on img at bounding box center [22, 282] width 24 height 26
select select "MEMBER"
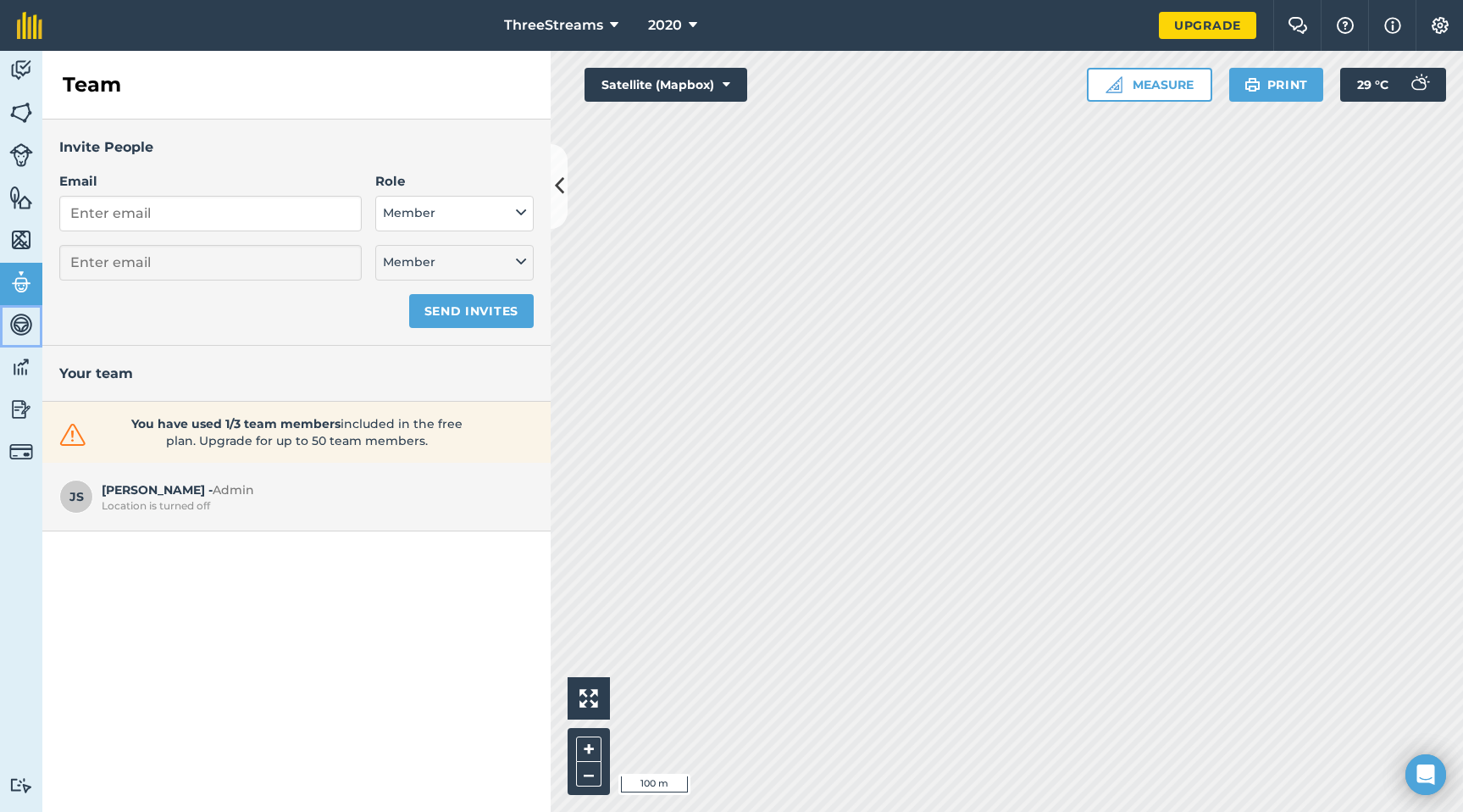
click at [22, 310] on link "Vehicles" at bounding box center [21, 325] width 42 height 42
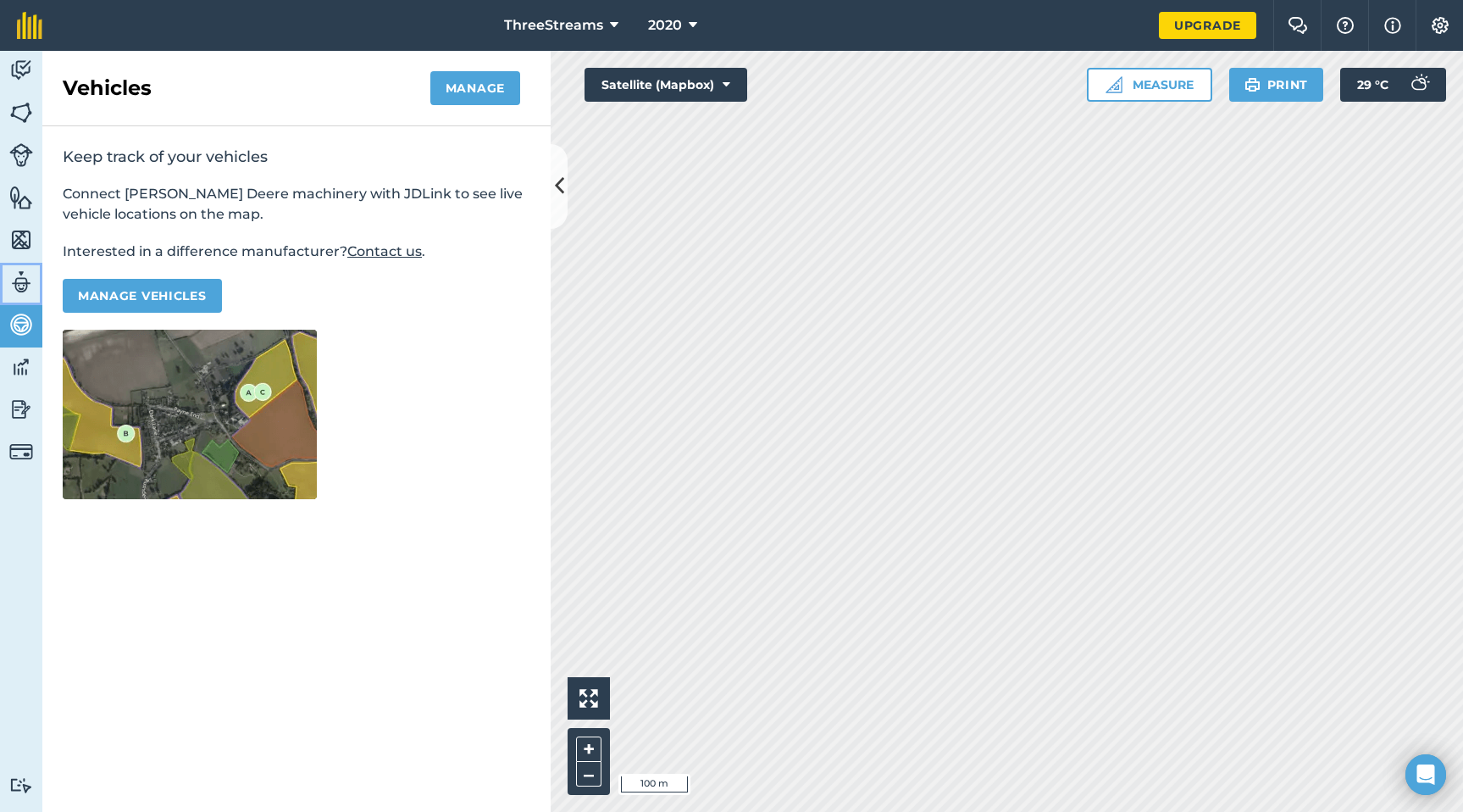
click at [29, 290] on img at bounding box center [22, 282] width 24 height 26
select select "MEMBER"
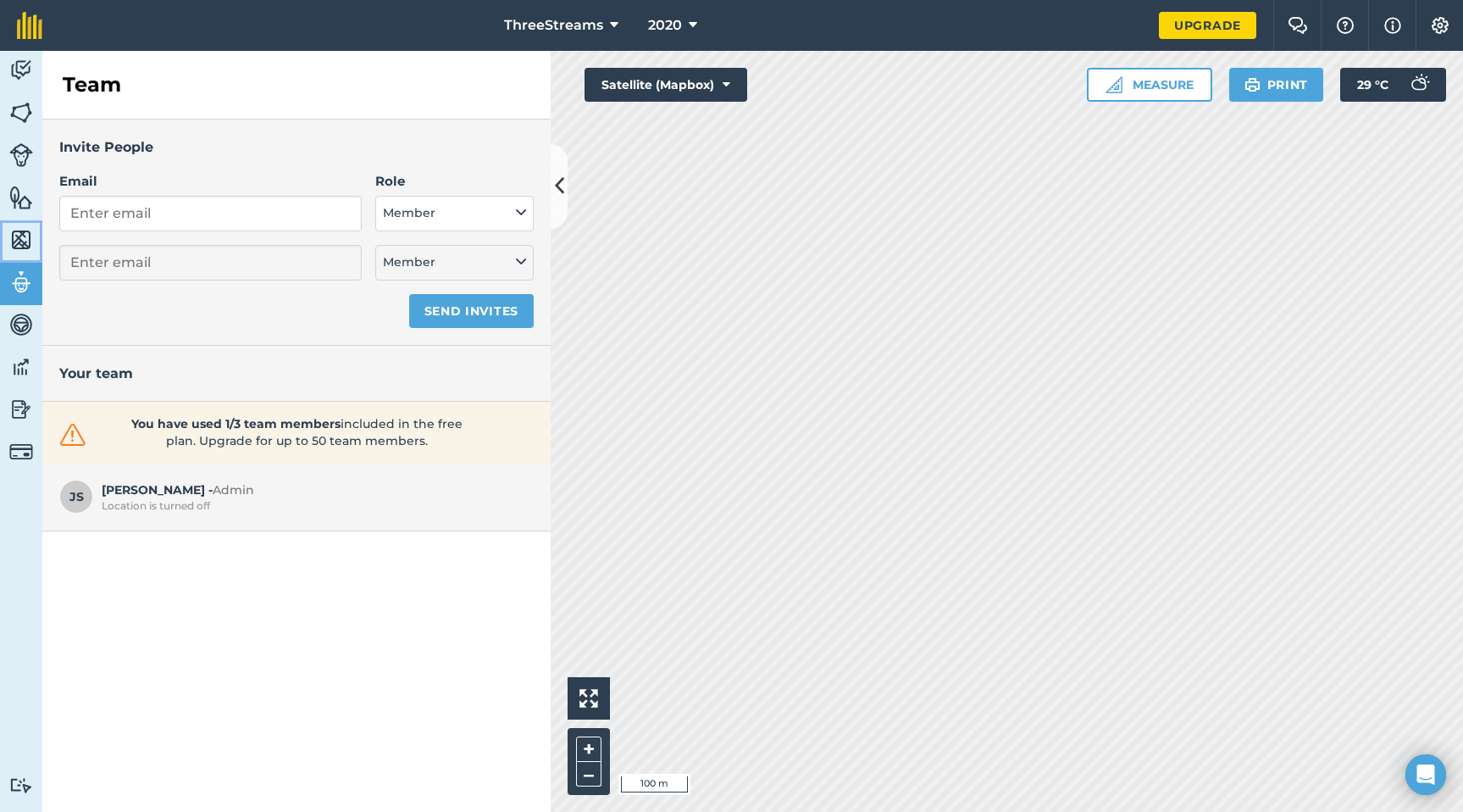
click at [28, 246] on img at bounding box center [22, 240] width 24 height 26
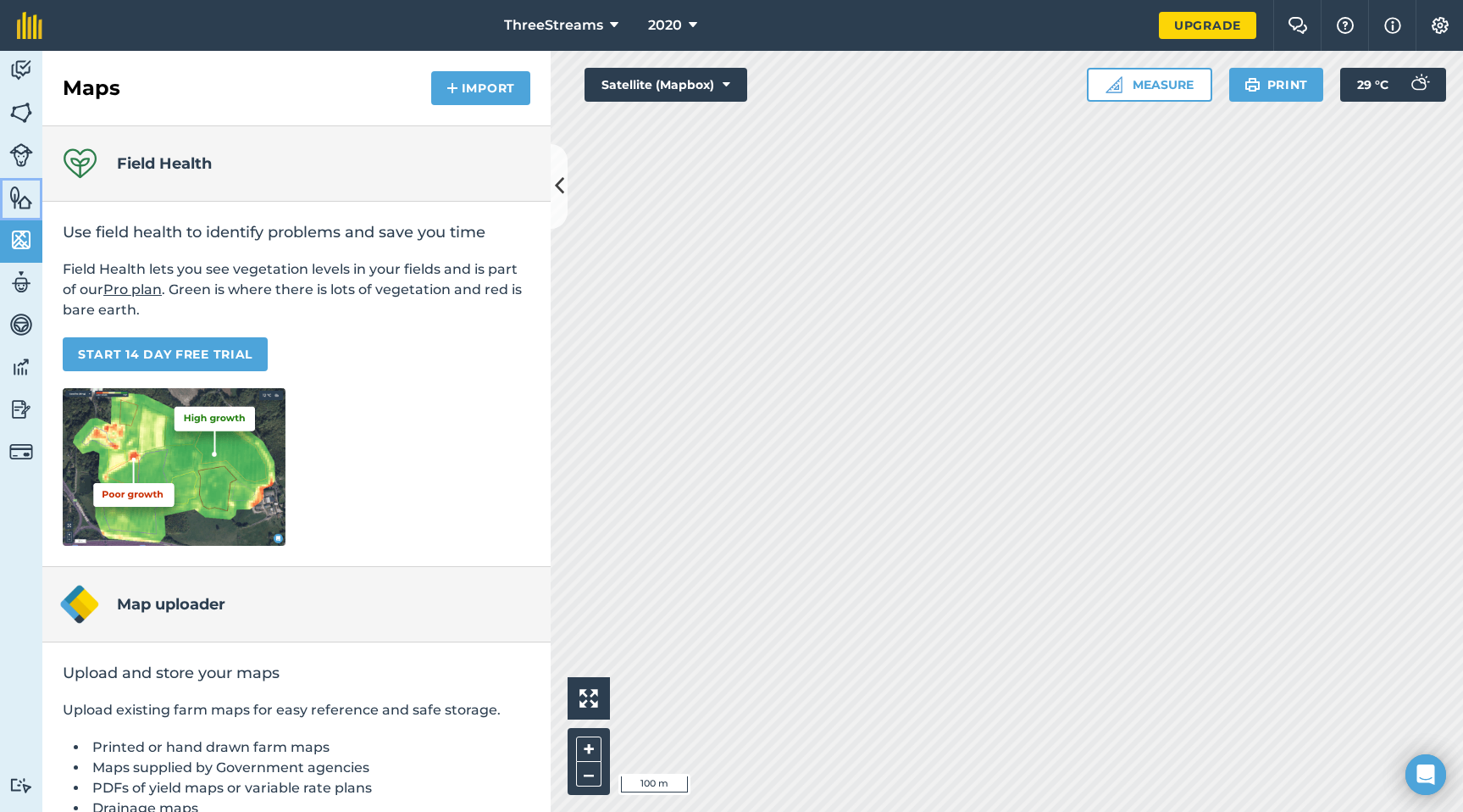
click at [28, 191] on img at bounding box center [22, 198] width 24 height 26
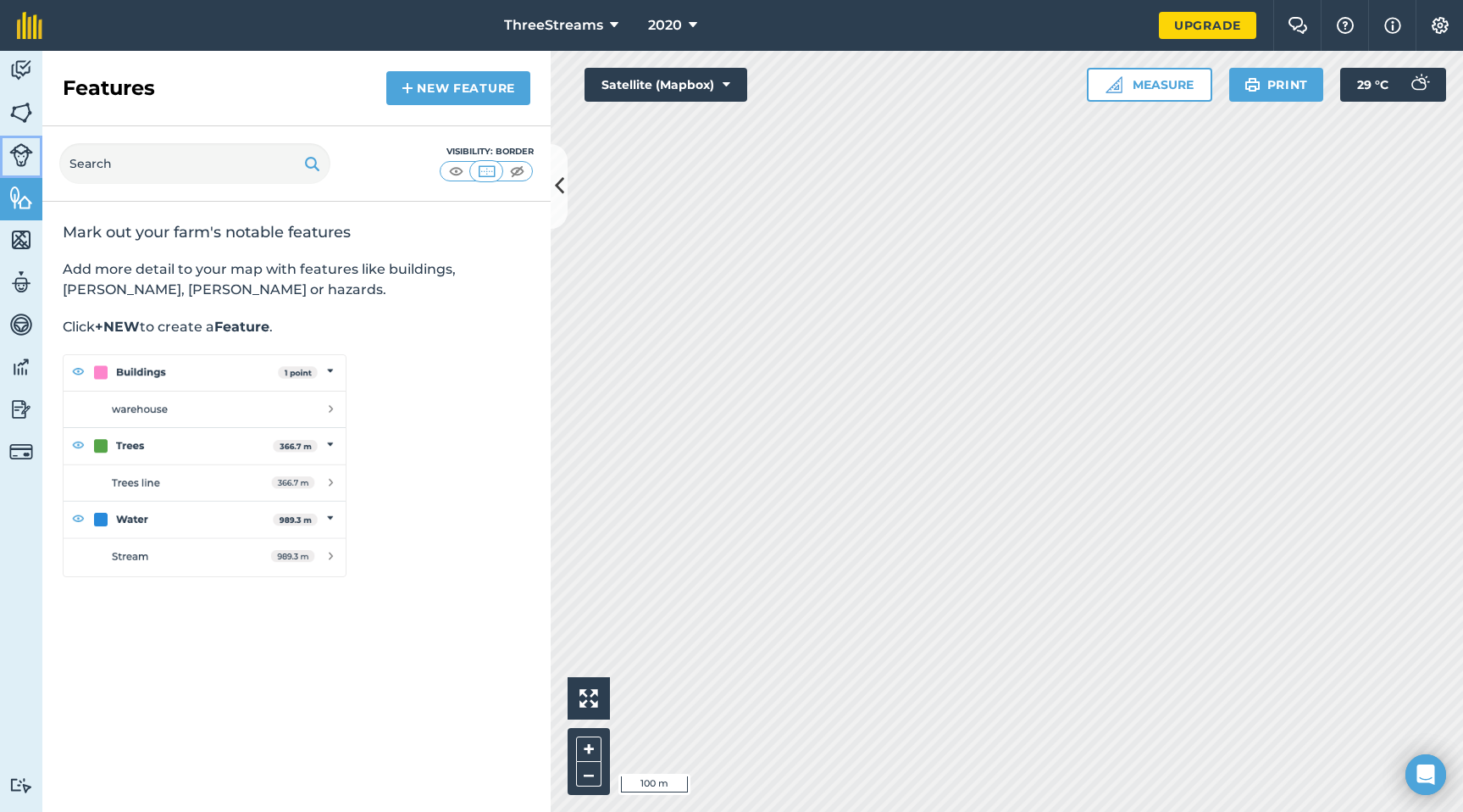
click at [27, 169] on link "Livestock" at bounding box center [21, 156] width 42 height 42
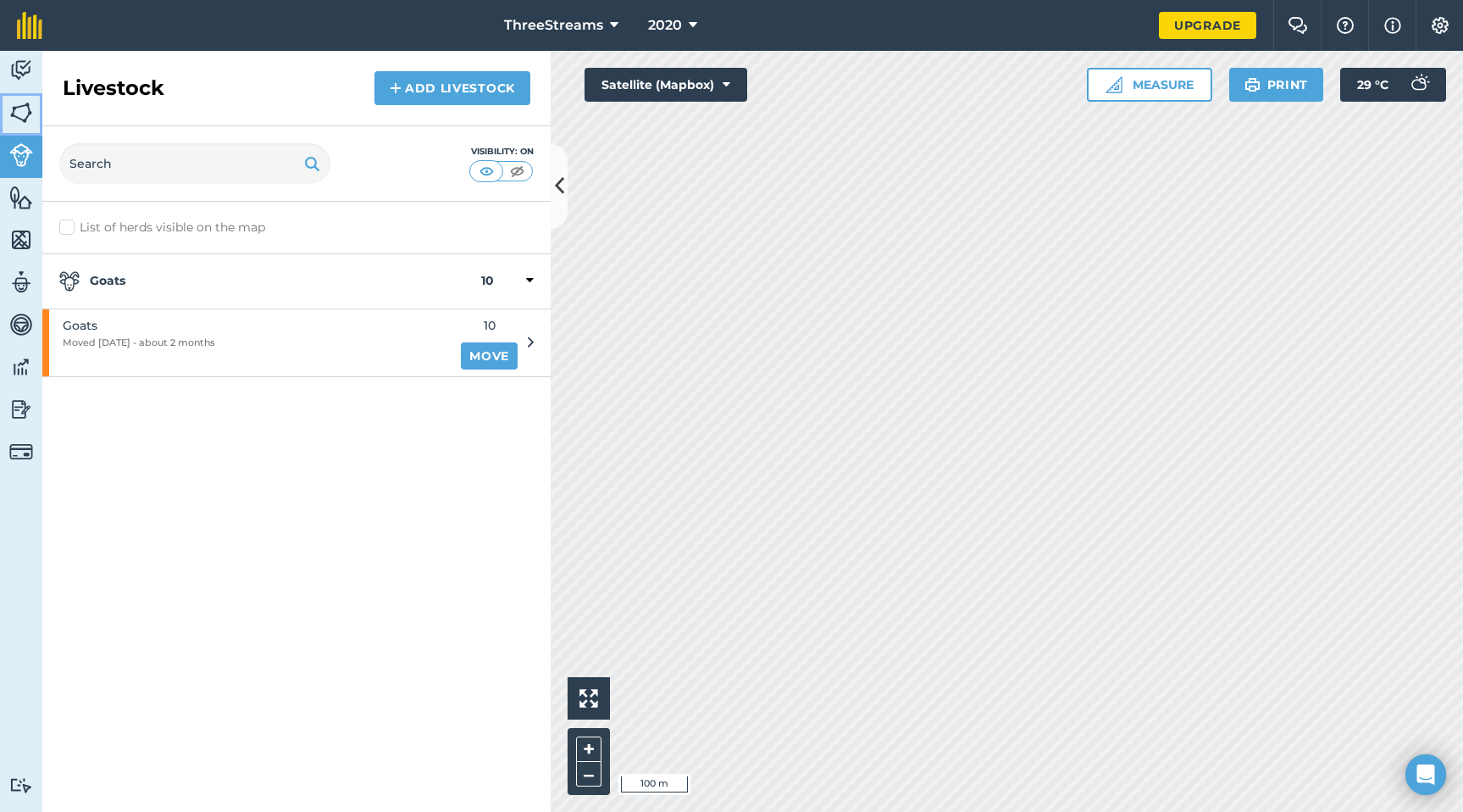
click at [27, 131] on link "Fields" at bounding box center [21, 114] width 42 height 42
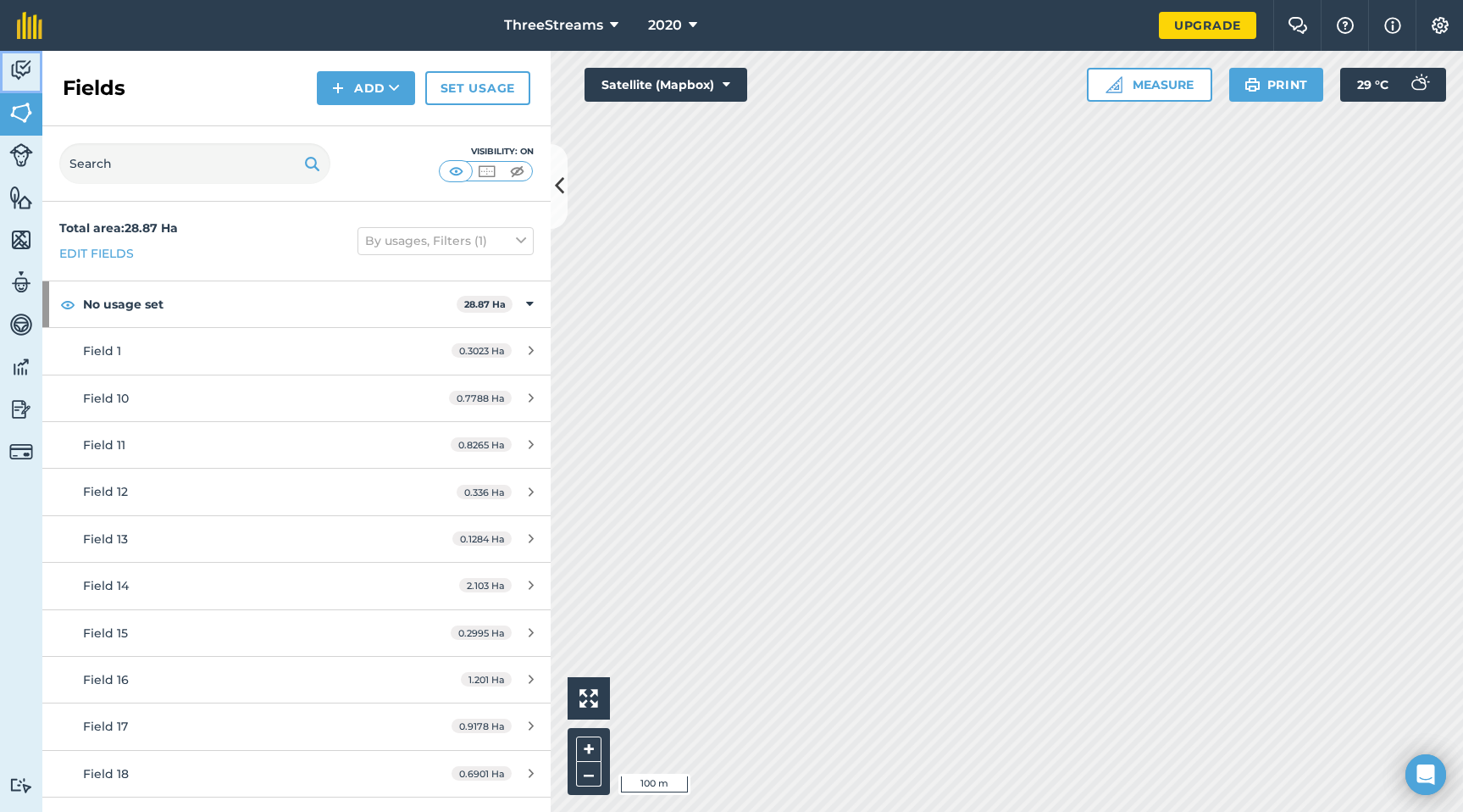
click at [24, 79] on img at bounding box center [22, 71] width 24 height 26
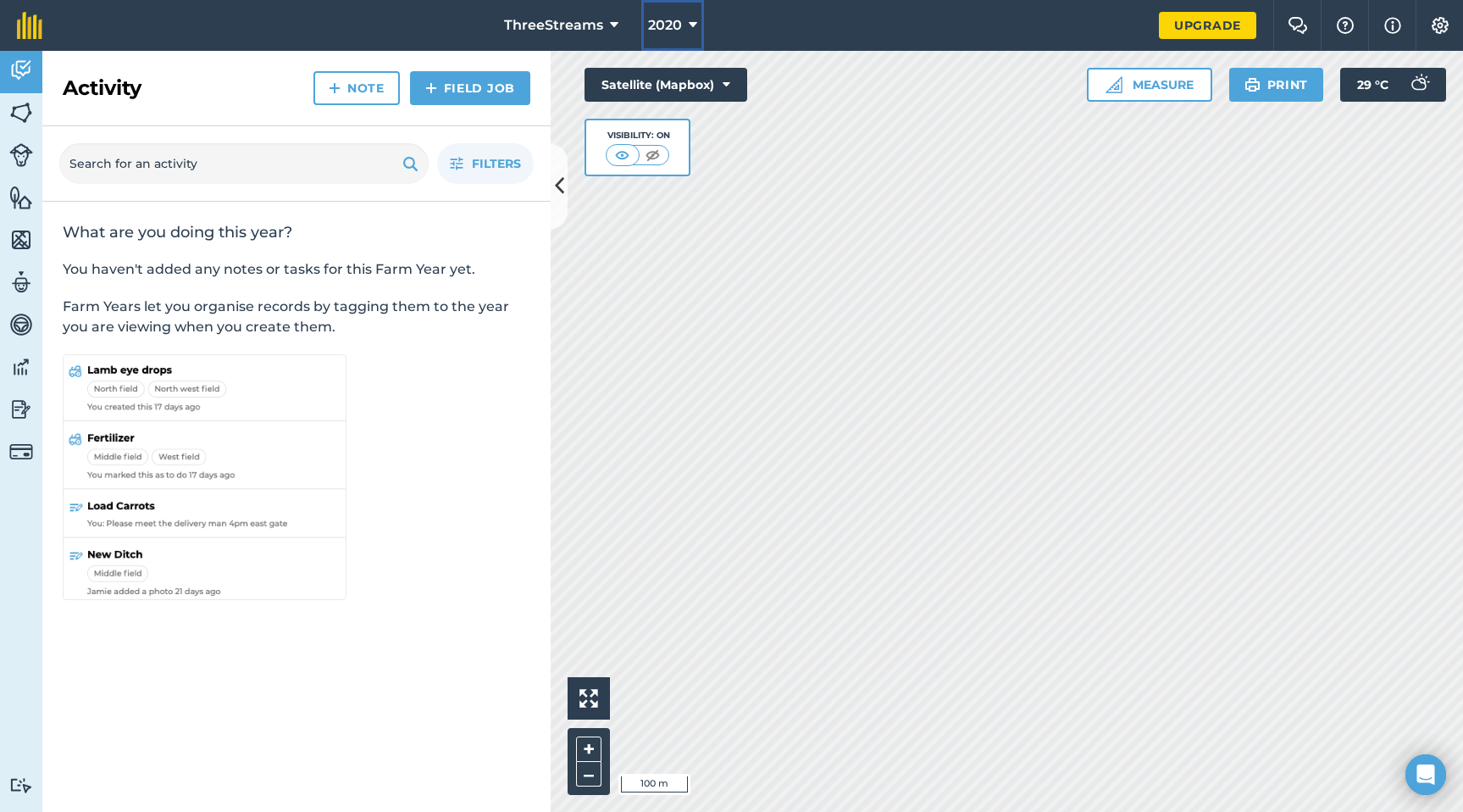
click at [689, 21] on icon at bounding box center [693, 26] width 9 height 21
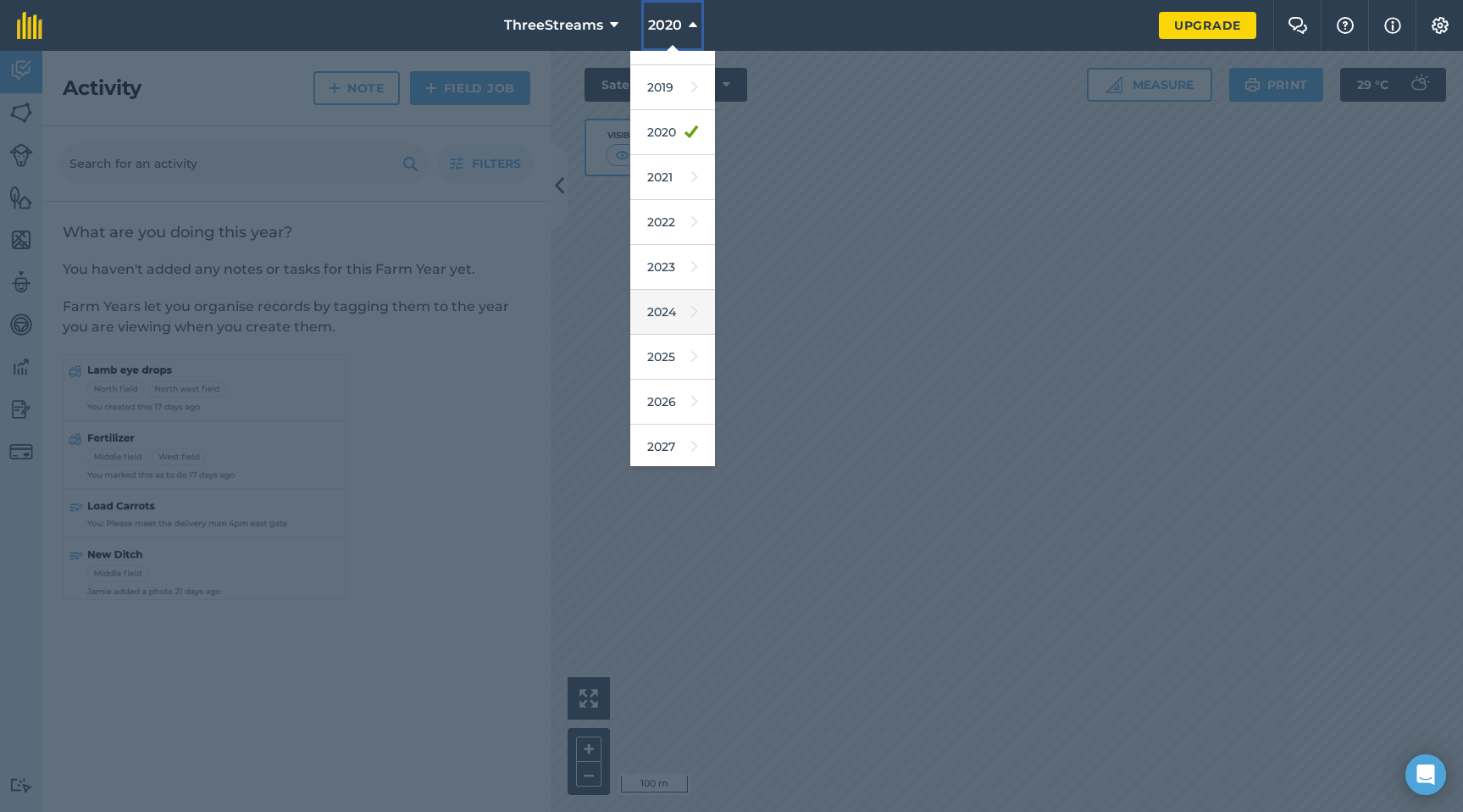
scroll to position [34, 0]
click at [691, 270] on icon at bounding box center [695, 263] width 7 height 24
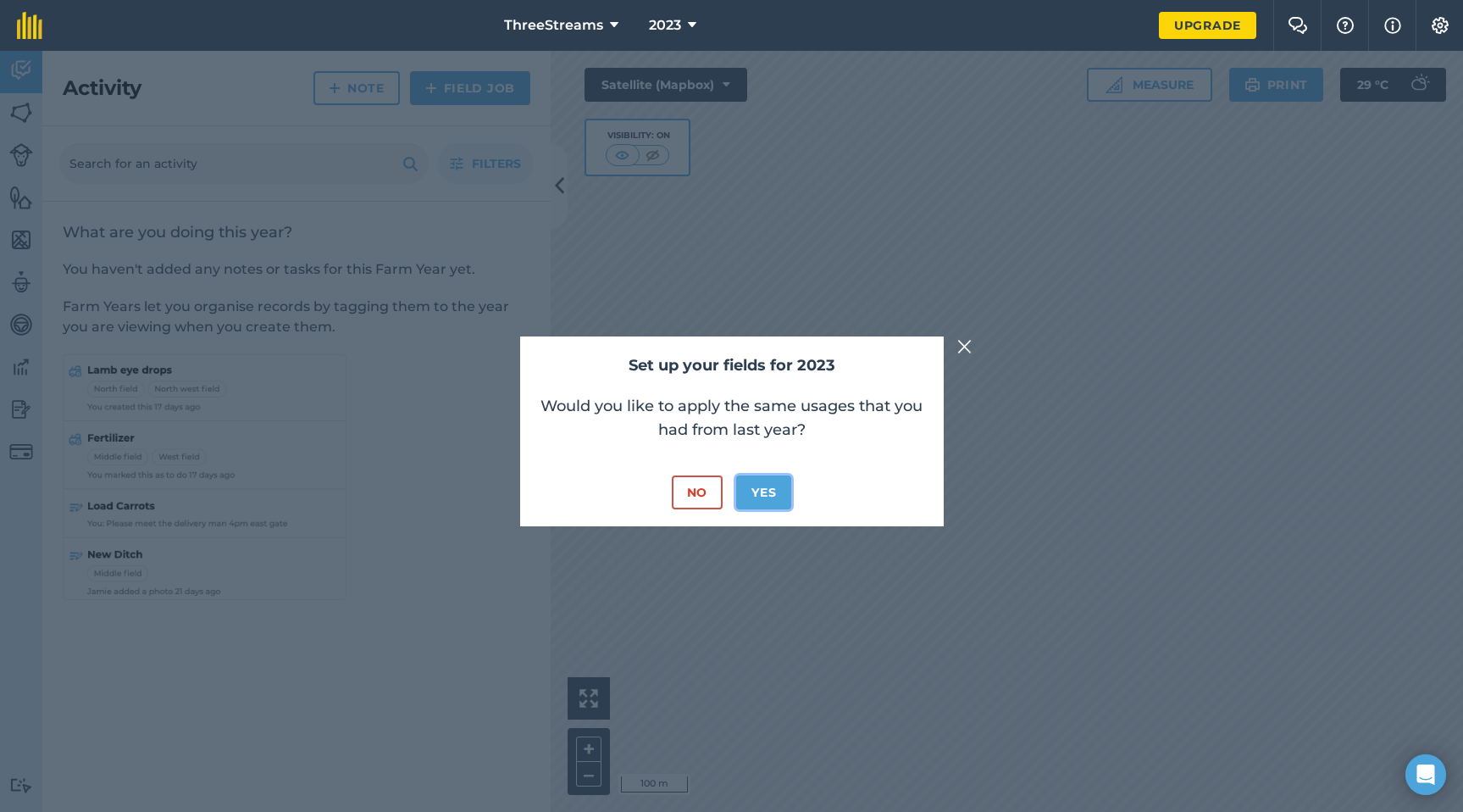
click at [784, 492] on button "Yes" at bounding box center [764, 492] width 55 height 34
